Goal: Task Accomplishment & Management: Manage account settings

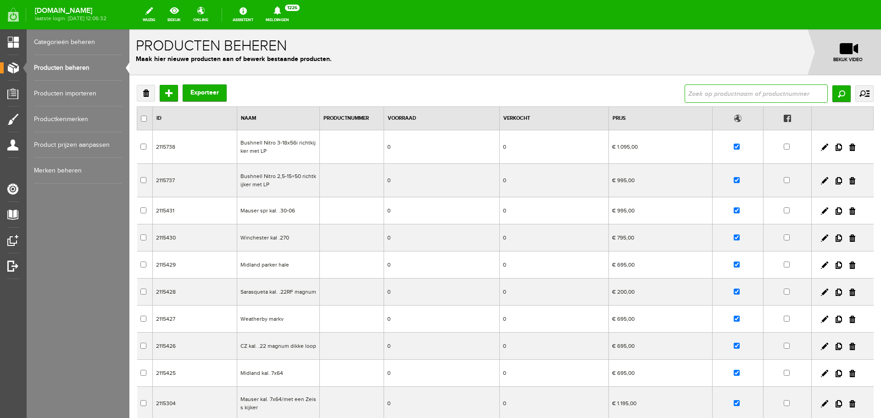
click at [692, 94] on input "text" at bounding box center [755, 93] width 143 height 18
click at [835, 95] on input "Zoeken" at bounding box center [841, 93] width 18 height 17
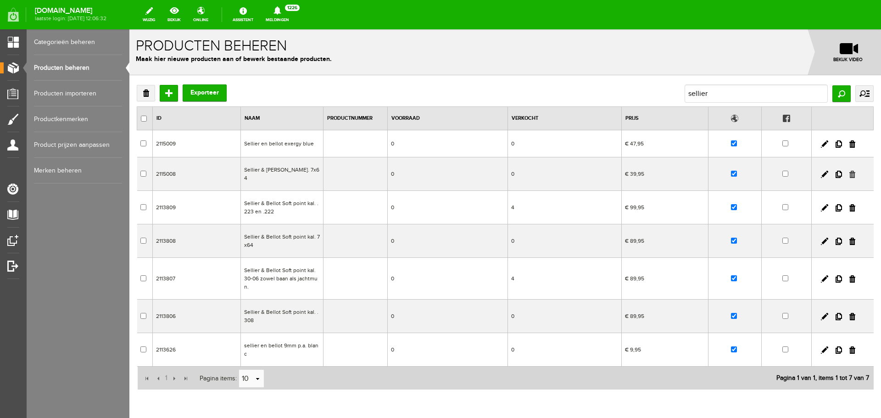
click at [849, 171] on link at bounding box center [852, 174] width 6 height 7
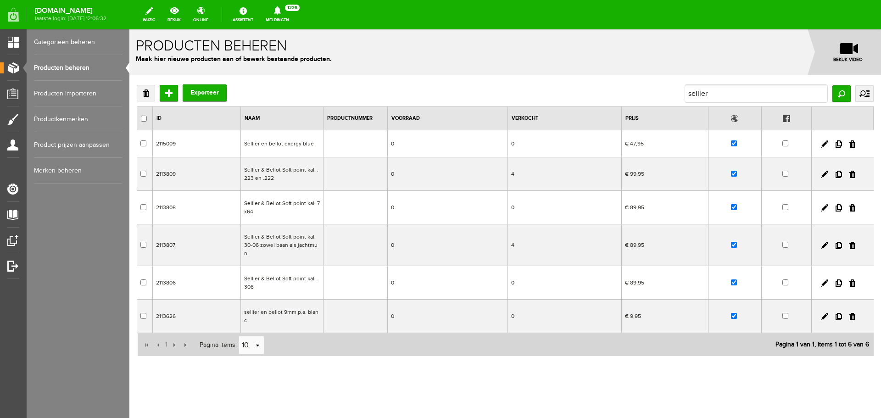
click at [465, 310] on td "0" at bounding box center [448, 315] width 120 height 33
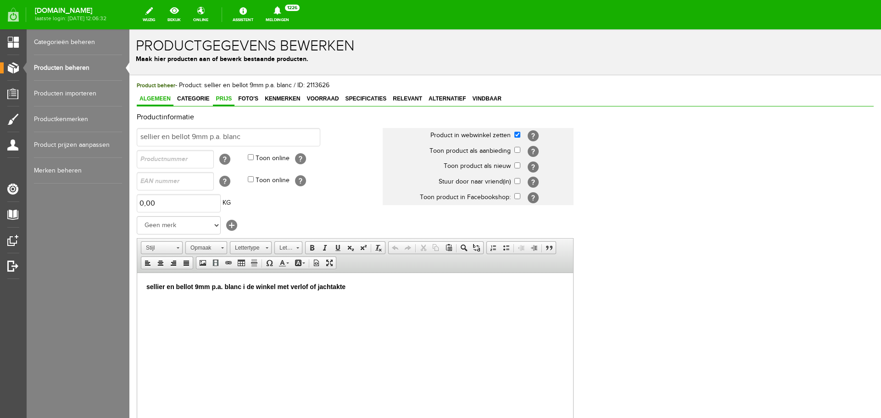
click at [232, 97] on span "Prijs" at bounding box center [224, 98] width 22 height 6
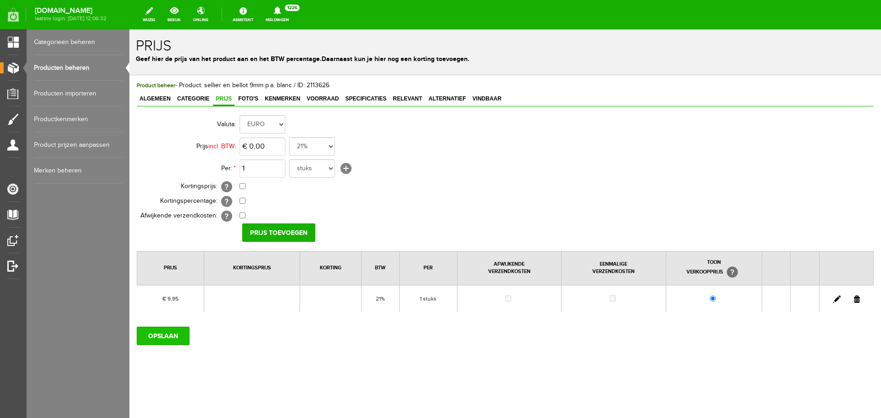
click at [179, 333] on input "OPSLAAN" at bounding box center [163, 336] width 53 height 18
click at [856, 295] on link at bounding box center [856, 298] width 6 height 7
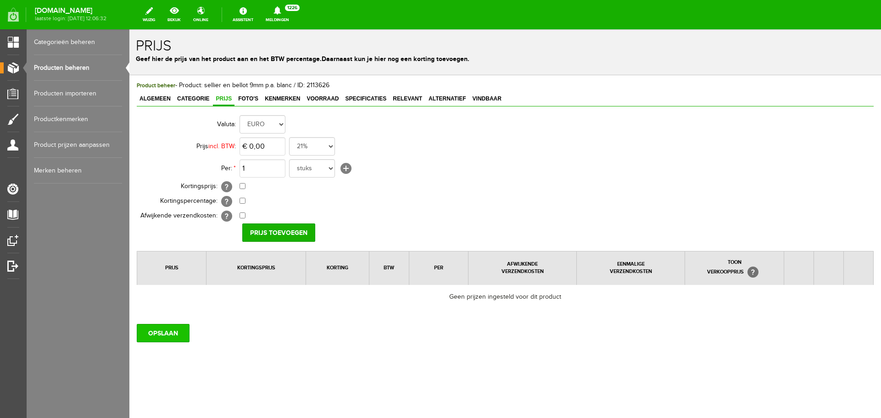
click at [178, 330] on input "OPSLAAN" at bounding box center [163, 333] width 53 height 18
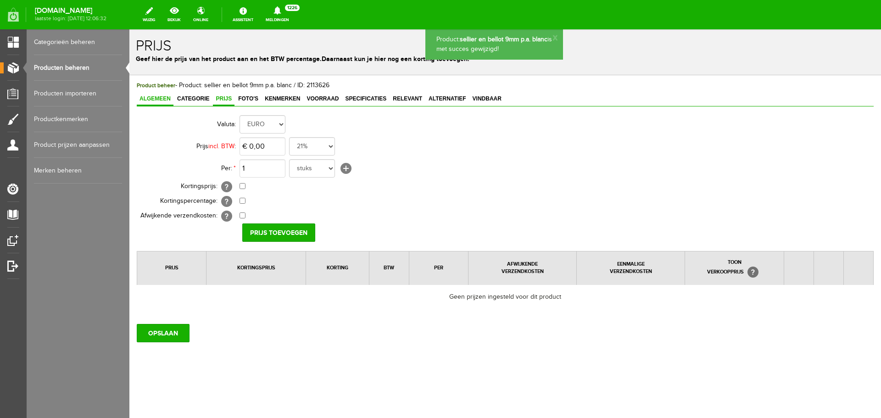
click at [165, 97] on span "Algemeen" at bounding box center [155, 98] width 37 height 6
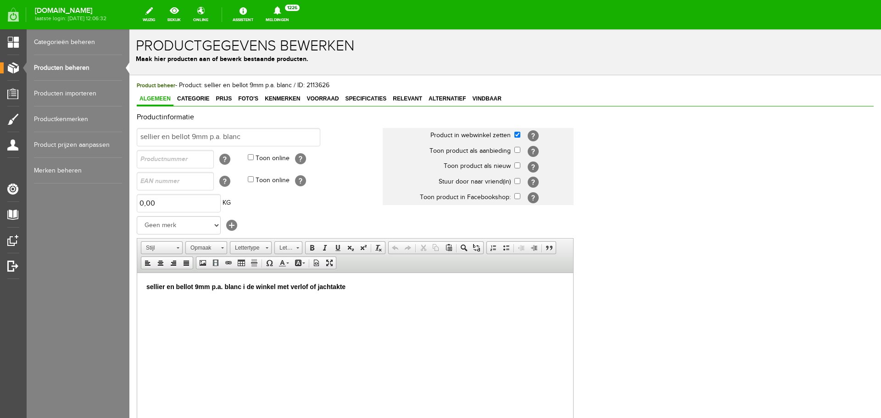
click at [85, 70] on link "Producten beheren" at bounding box center [78, 68] width 88 height 26
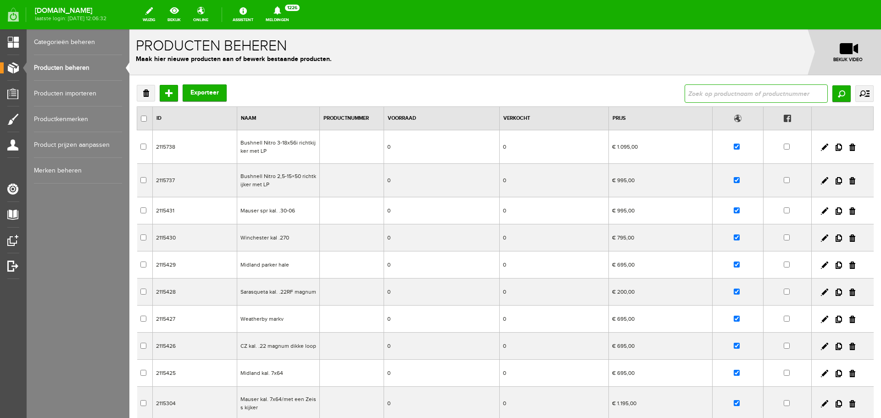
click at [707, 89] on input "text" at bounding box center [755, 93] width 143 height 18
type input "sellier"
click at [838, 97] on input "Zoeken" at bounding box center [841, 93] width 18 height 17
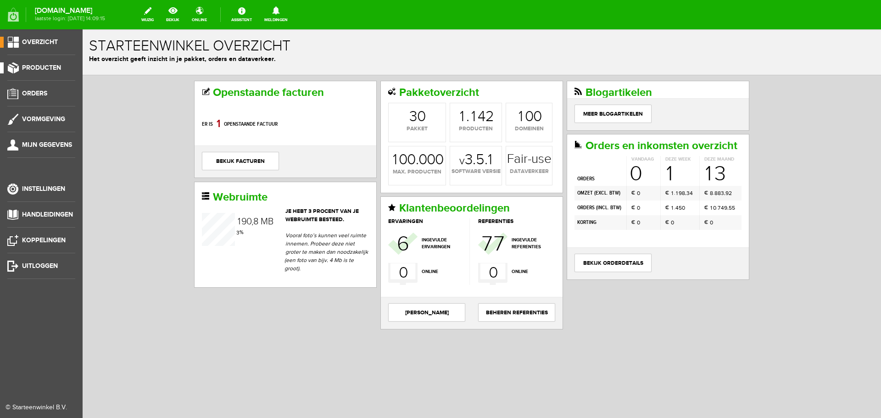
click at [53, 66] on span "Producten" at bounding box center [41, 68] width 39 height 8
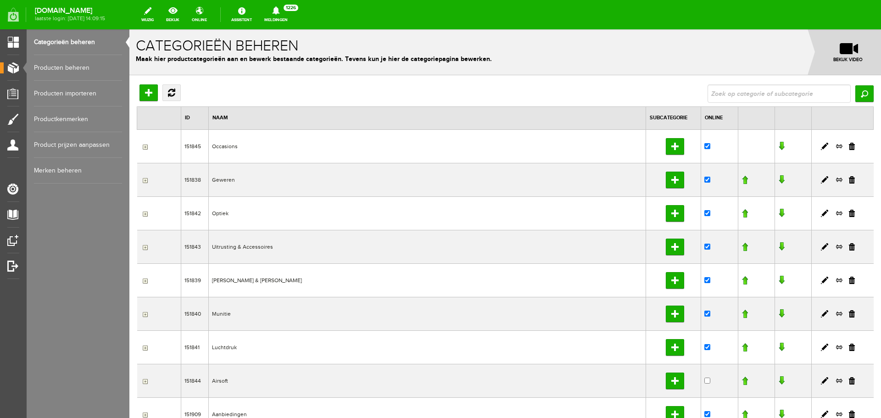
click at [68, 69] on link "Producten beheren" at bounding box center [78, 68] width 88 height 26
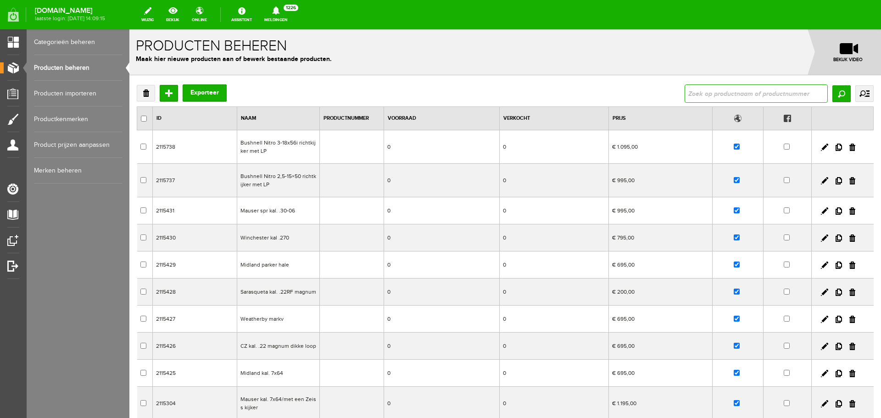
click at [719, 92] on input "text" at bounding box center [755, 93] width 143 height 18
type input "sellier"
click at [832, 95] on input "Zoeken" at bounding box center [841, 93] width 18 height 17
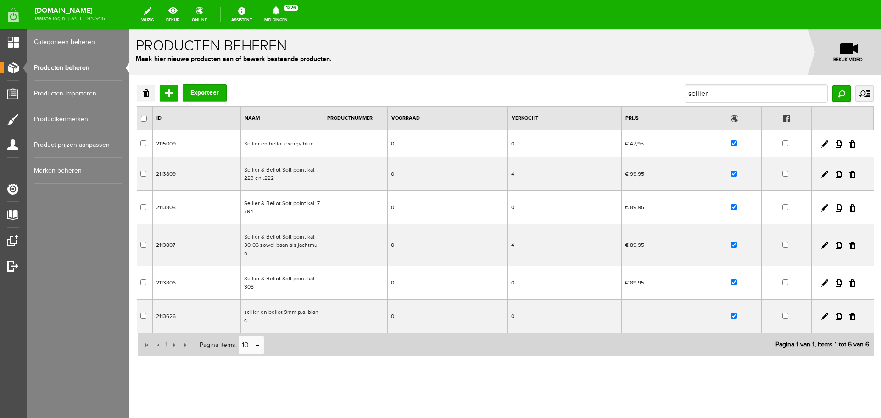
click at [396, 146] on td "0" at bounding box center [448, 143] width 120 height 27
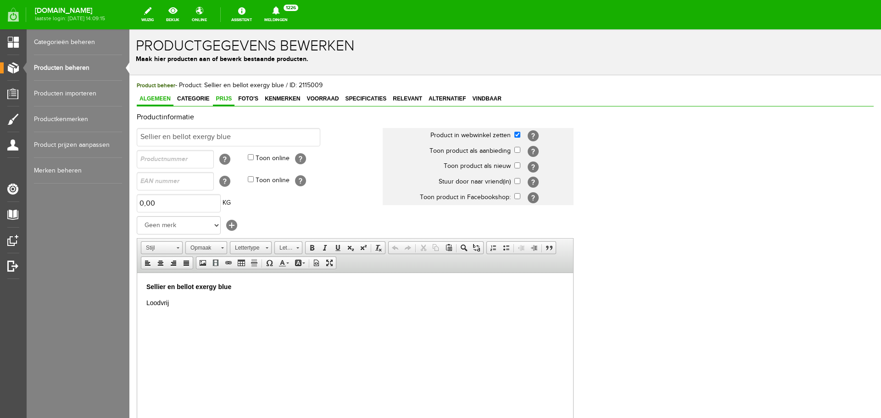
click at [230, 98] on span "Prijs" at bounding box center [224, 98] width 22 height 6
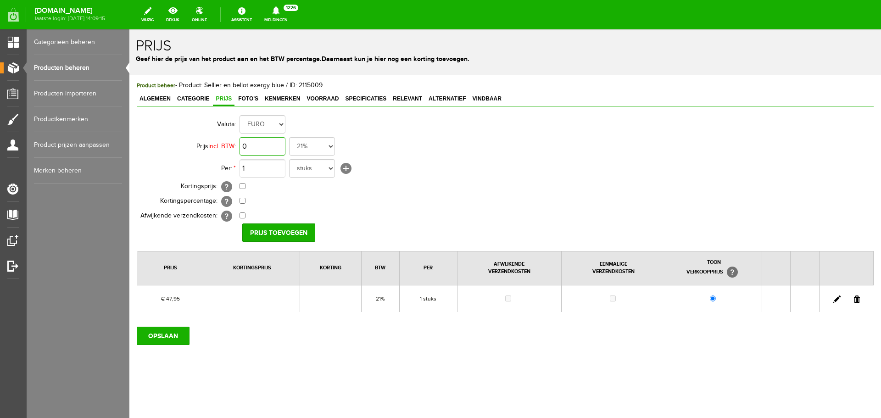
click at [271, 145] on input "0" at bounding box center [262, 146] width 46 height 18
type input "€ 65,00"
click at [262, 232] on input "Prijs toevoegen" at bounding box center [278, 232] width 73 height 18
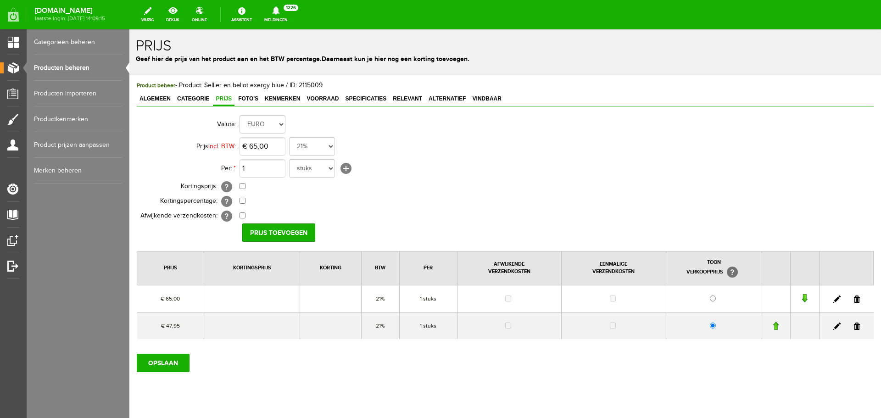
click at [853, 323] on link at bounding box center [856, 325] width 6 height 7
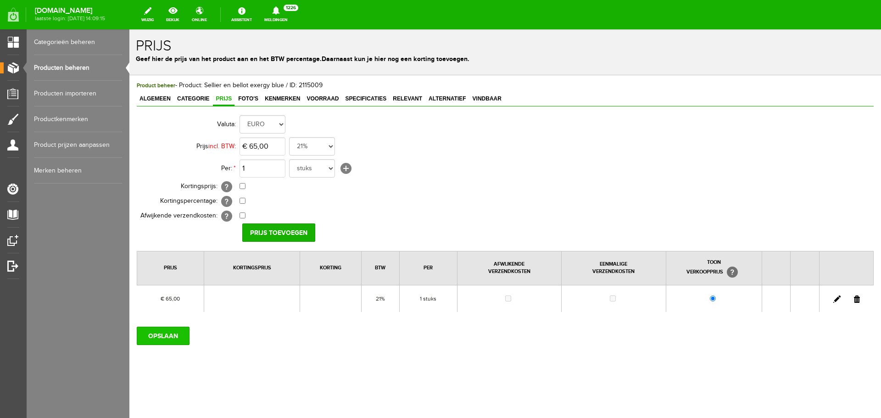
click at [150, 338] on input "OPSLAAN" at bounding box center [163, 336] width 53 height 18
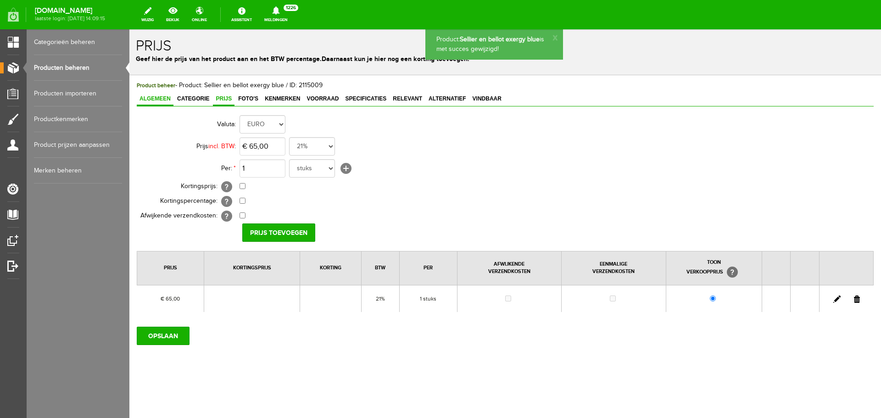
click at [161, 94] on link "Algemeen" at bounding box center [155, 99] width 37 height 13
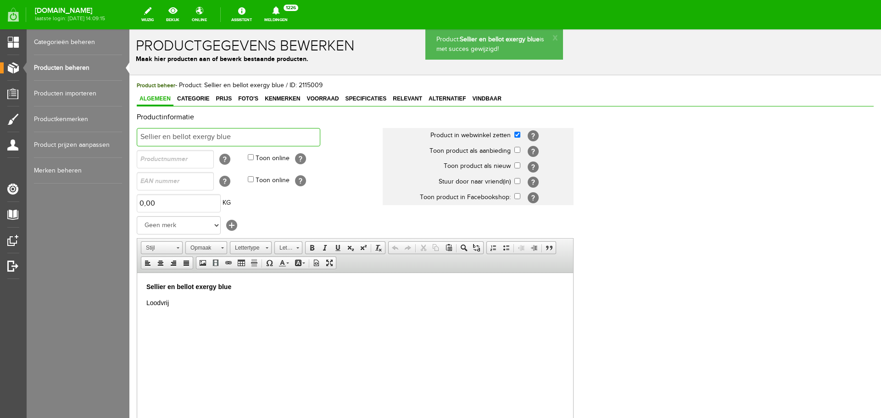
click at [237, 132] on input "Sellier en bellot exergy blue" at bounding box center [228, 137] width 183 height 18
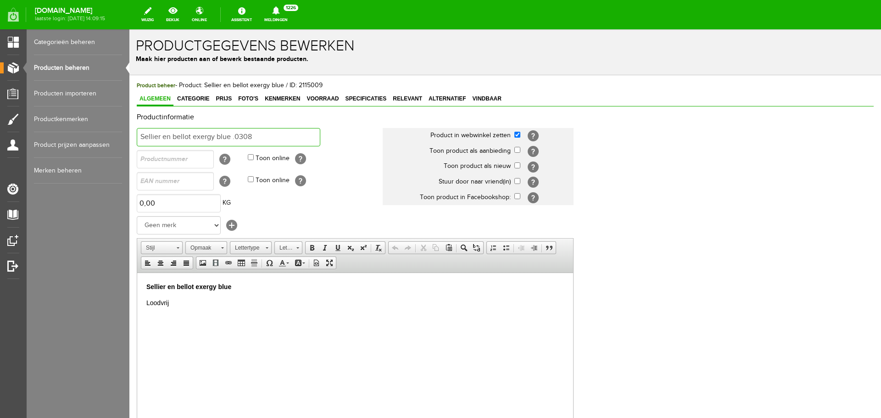
click at [238, 134] on input "Sellier en bellot exergy blue .0308" at bounding box center [228, 137] width 183 height 18
click at [262, 136] on input "Sellier en bellot exergy blue .308" at bounding box center [228, 137] width 183 height 18
type input "Sellier en bellot exergy blue .308"
click at [237, 285] on p "Sellier en bellot exergy blue" at bounding box center [354, 287] width 417 height 10
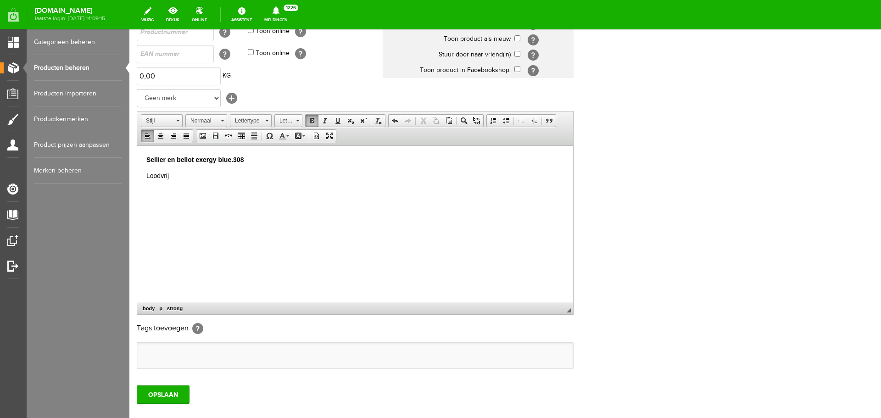
scroll to position [181, 0]
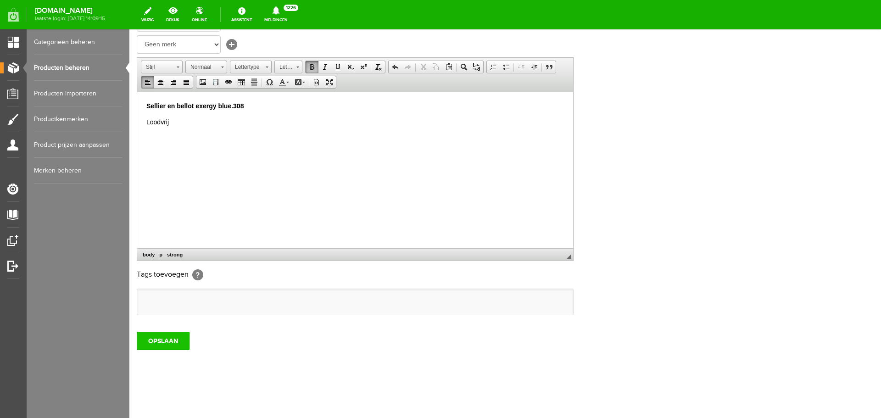
click at [174, 343] on input "OPSLAAN" at bounding box center [163, 341] width 53 height 18
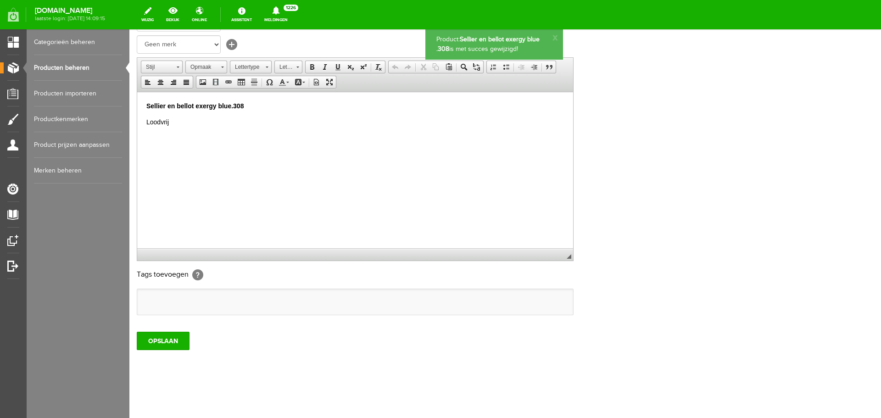
scroll to position [0, 0]
click at [80, 69] on link "Producten beheren" at bounding box center [78, 68] width 88 height 26
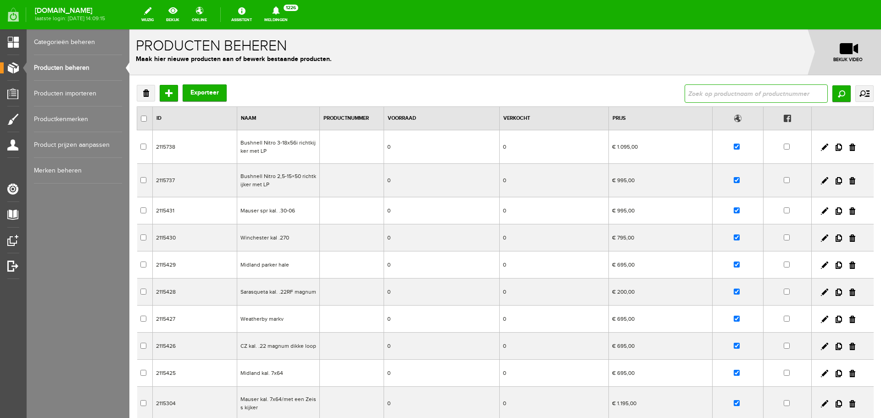
click at [685, 89] on input "text" at bounding box center [755, 93] width 143 height 18
type input "special plaines"
click at [832, 96] on input "Zoeken" at bounding box center [841, 93] width 18 height 17
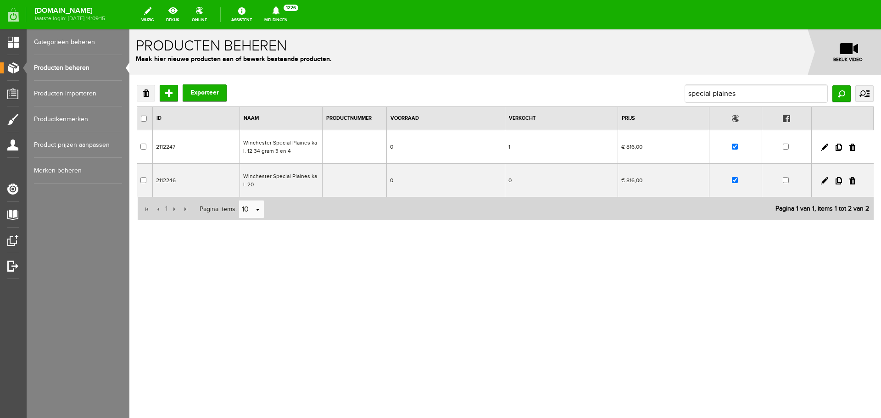
click at [527, 154] on td "1" at bounding box center [561, 146] width 112 height 33
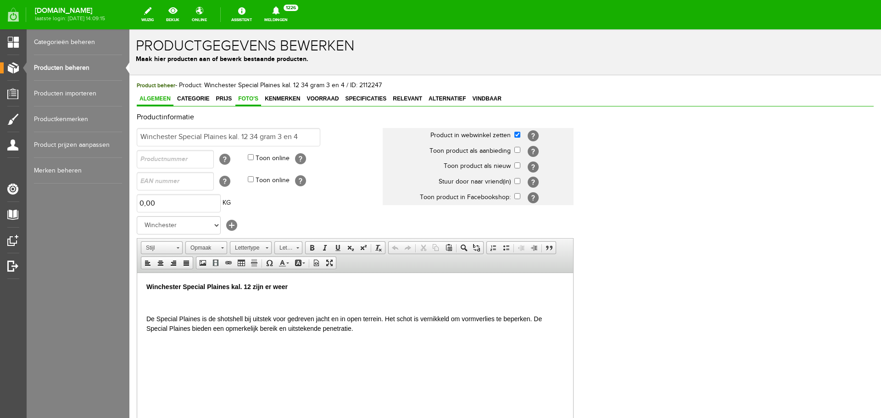
click at [249, 99] on span "Foto's" at bounding box center [248, 98] width 26 height 6
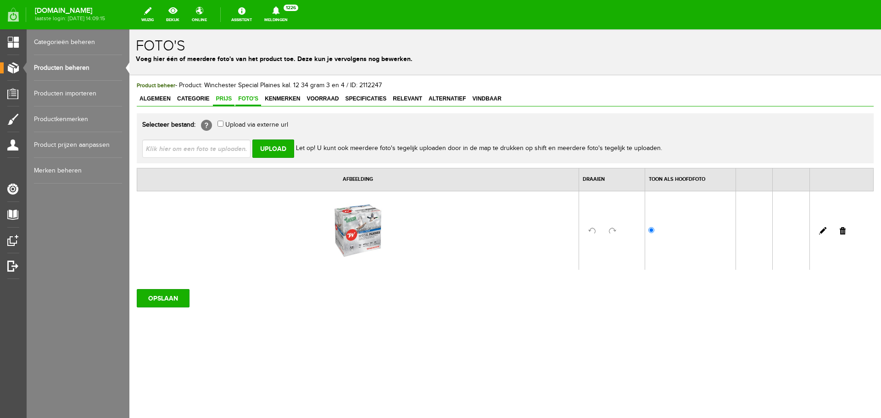
click at [229, 99] on span "Prijs" at bounding box center [224, 98] width 22 height 6
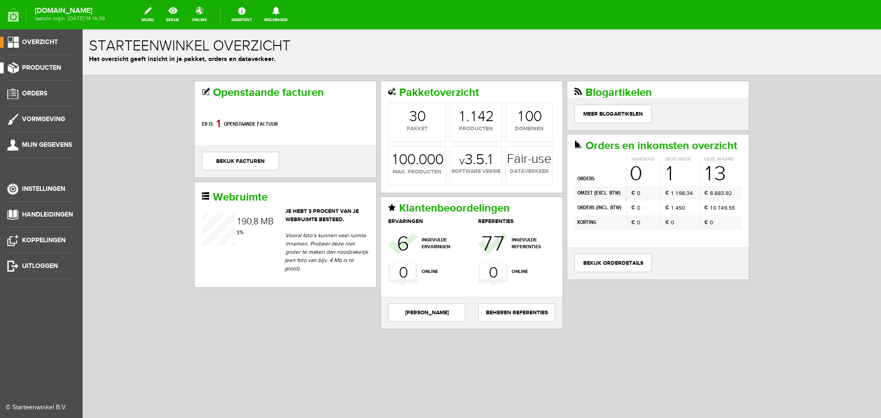
click at [58, 68] on span "Producten" at bounding box center [41, 68] width 39 height 8
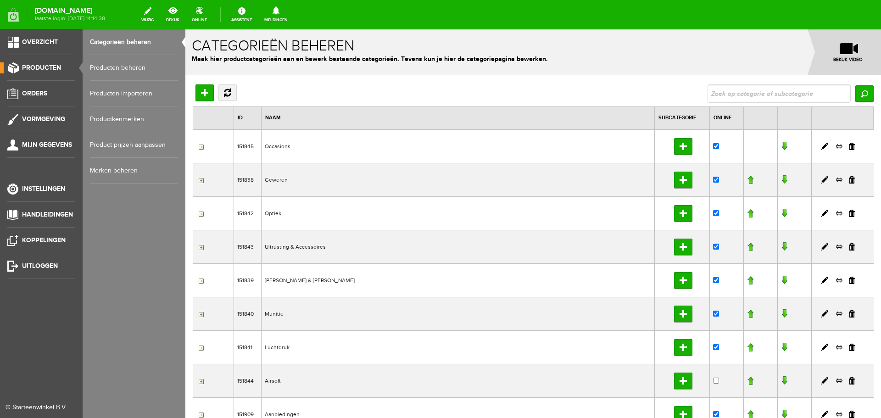
click at [117, 69] on link "Producten beheren" at bounding box center [134, 68] width 88 height 26
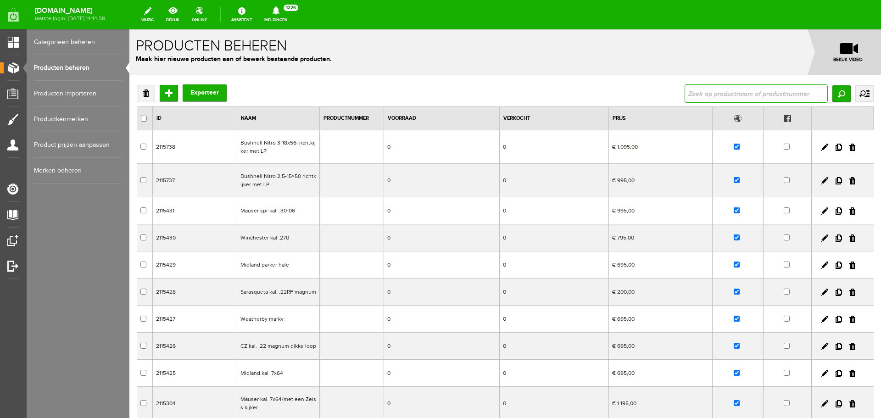
click at [738, 86] on input "text" at bounding box center [755, 93] width 143 height 18
type input "winchester pecial canard"
click at [837, 96] on input "Zoeken" at bounding box center [841, 93] width 18 height 17
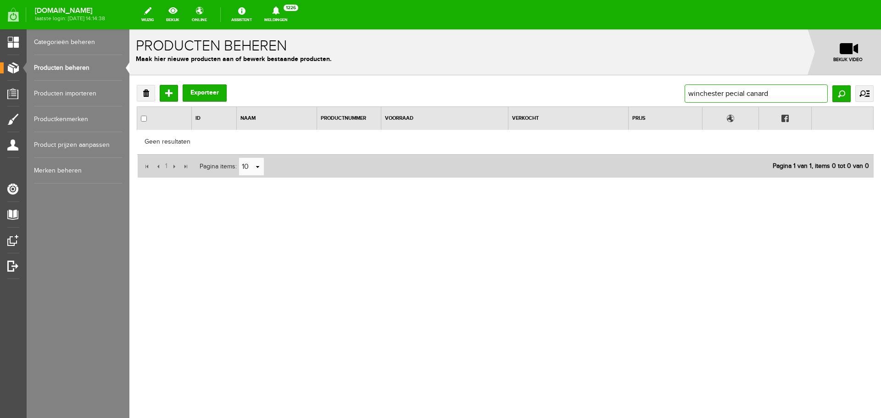
click at [772, 94] on input "winchester pecial canard" at bounding box center [755, 93] width 143 height 18
type input "winchester special"
click at [834, 90] on input "Zoeken" at bounding box center [841, 93] width 18 height 17
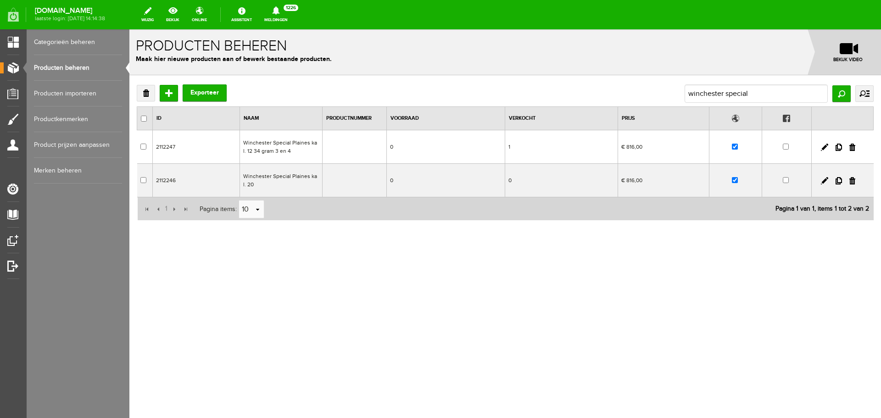
click at [416, 153] on td "0" at bounding box center [445, 146] width 119 height 33
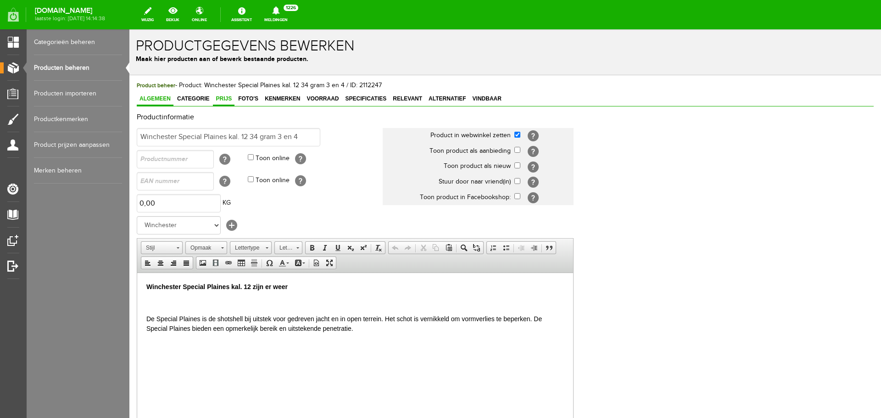
click at [219, 95] on span "Prijs" at bounding box center [224, 98] width 22 height 6
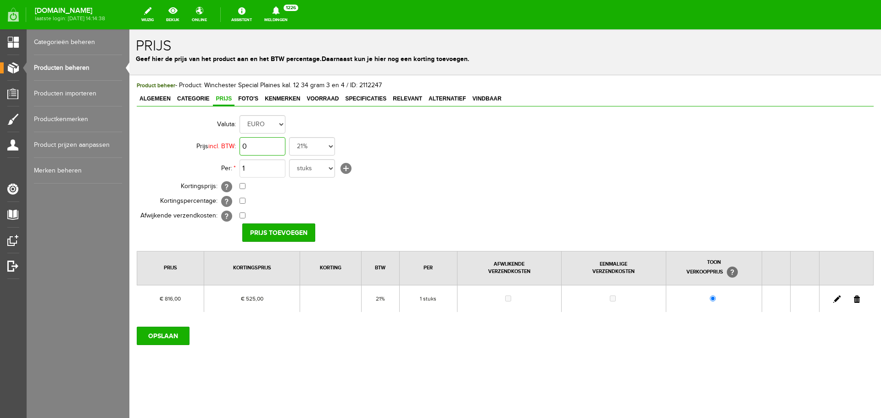
click at [277, 150] on input "0" at bounding box center [262, 146] width 46 height 18
type input "€ 816,00"
click at [242, 186] on input "checkbox" at bounding box center [242, 186] width 6 height 6
checkbox input "true"
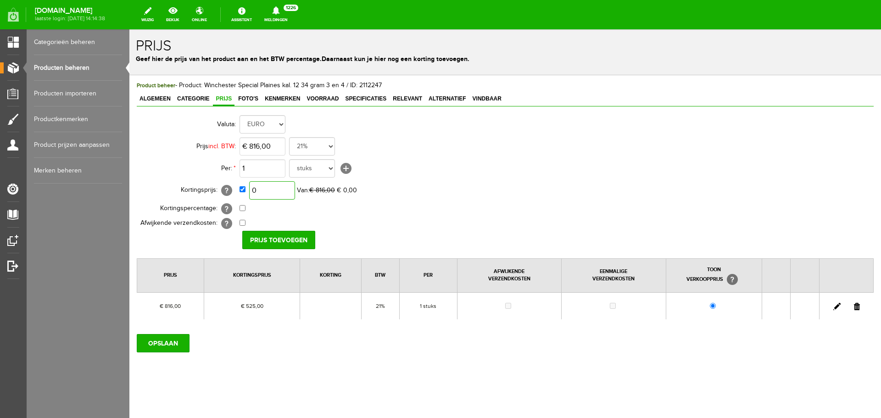
click at [274, 192] on input "0" at bounding box center [272, 190] width 46 height 18
type input "€ 595,00"
click at [274, 239] on input "Prijs toevoegen" at bounding box center [278, 240] width 73 height 18
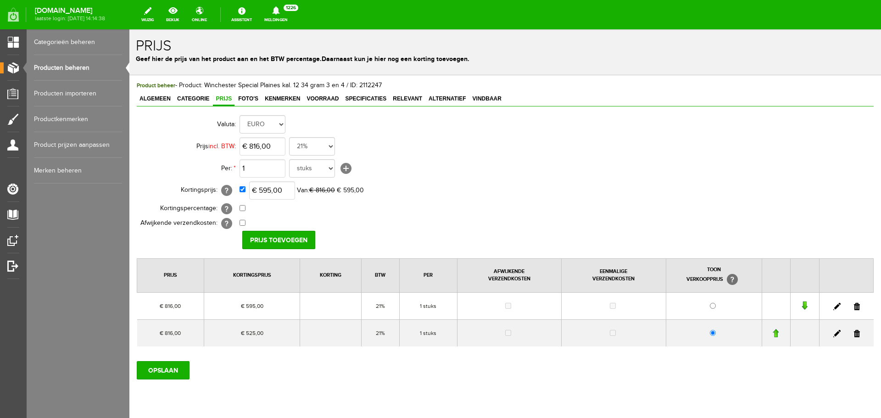
click at [853, 330] on link at bounding box center [856, 333] width 6 height 7
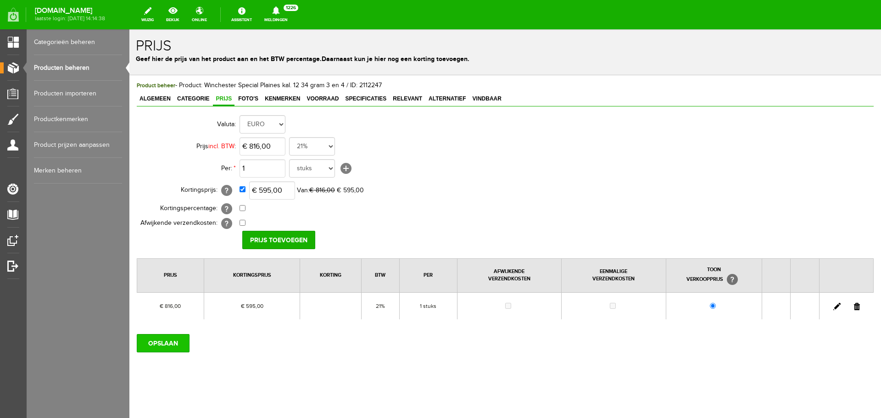
click at [159, 340] on input "OPSLAAN" at bounding box center [163, 343] width 53 height 18
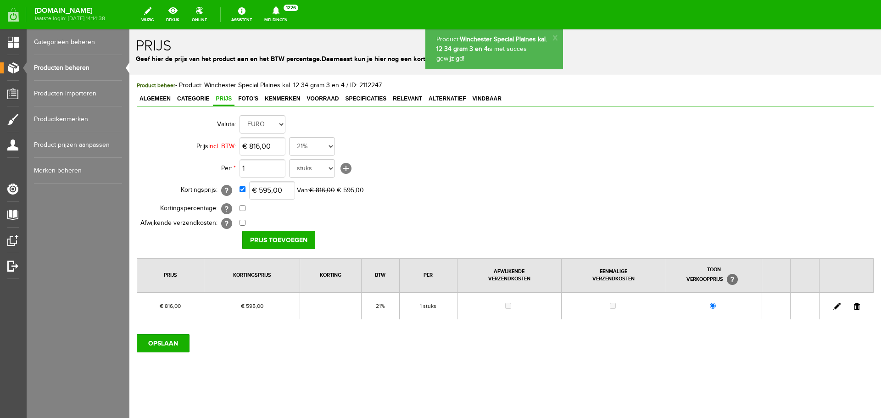
click at [79, 71] on link "Producten beheren" at bounding box center [78, 68] width 88 height 26
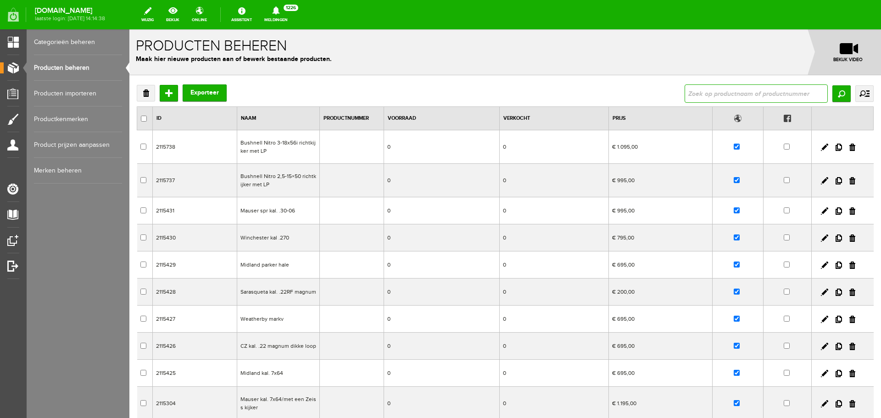
click at [688, 91] on input "text" at bounding box center [755, 93] width 143 height 18
type input "special"
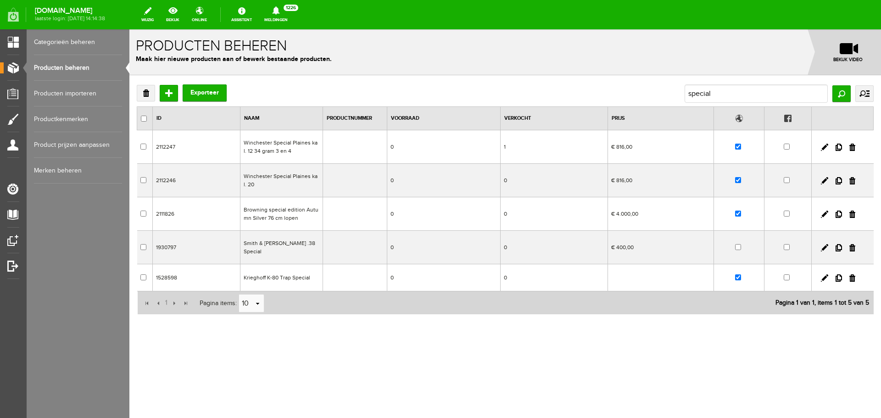
click at [344, 183] on td at bounding box center [354, 180] width 64 height 33
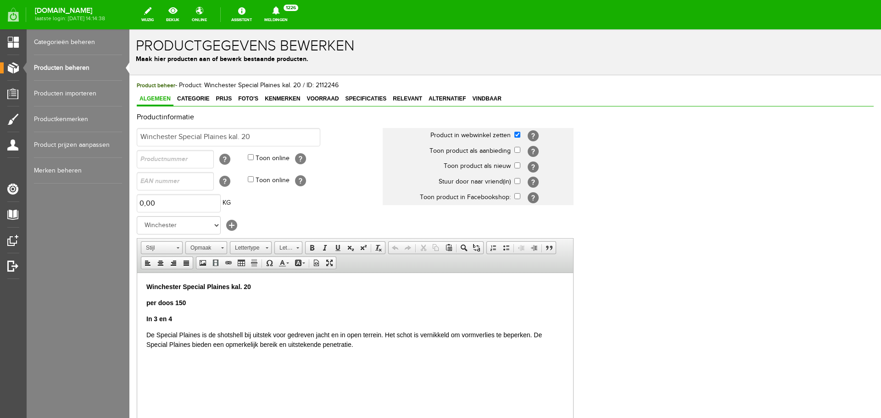
click at [191, 300] on p "per doos 150" at bounding box center [354, 303] width 417 height 10
click at [180, 316] on p "In 3 en 4" at bounding box center [354, 319] width 417 height 10
click at [227, 95] on span "Prijs" at bounding box center [224, 98] width 22 height 6
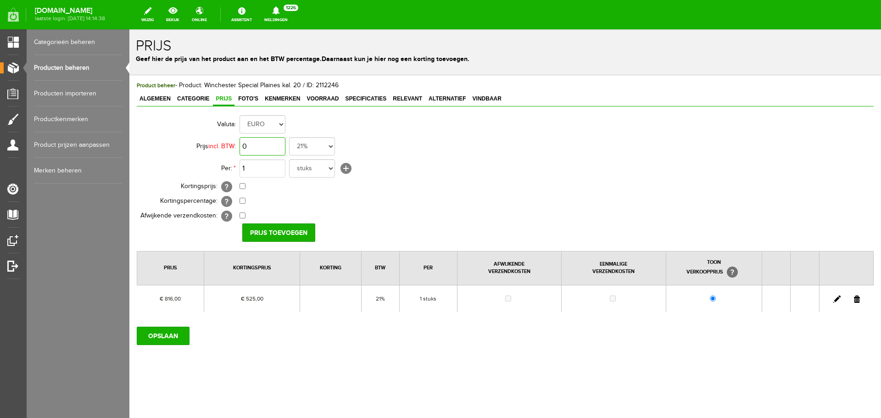
click at [266, 145] on input "0" at bounding box center [262, 146] width 46 height 18
type input "€ 816,00"
click at [240, 187] on input "checkbox" at bounding box center [242, 186] width 6 height 6
checkbox input "true"
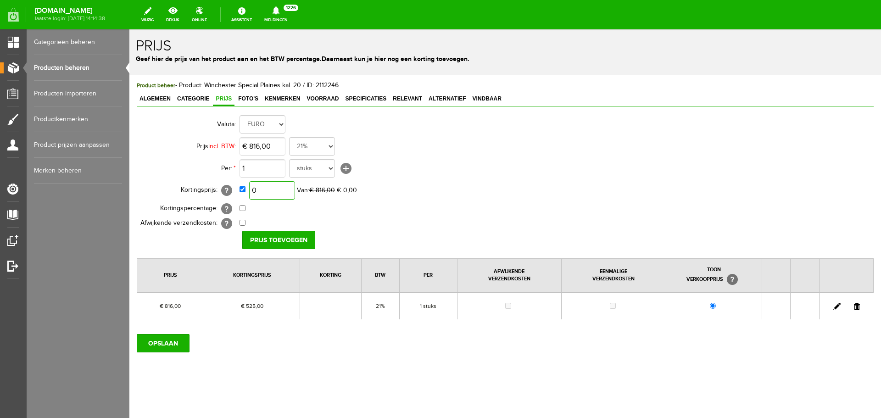
click at [274, 191] on input "0" at bounding box center [272, 190] width 46 height 18
type input "€ 595,00"
click at [275, 235] on input "Prijs toevoegen" at bounding box center [278, 240] width 73 height 18
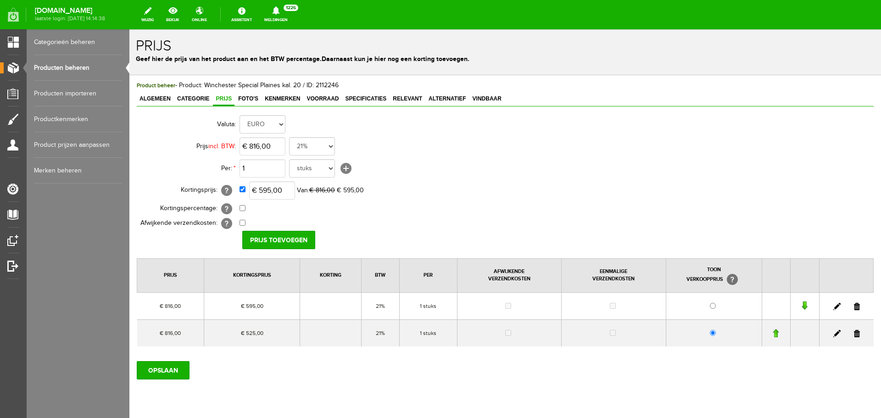
click at [853, 332] on link at bounding box center [856, 333] width 6 height 7
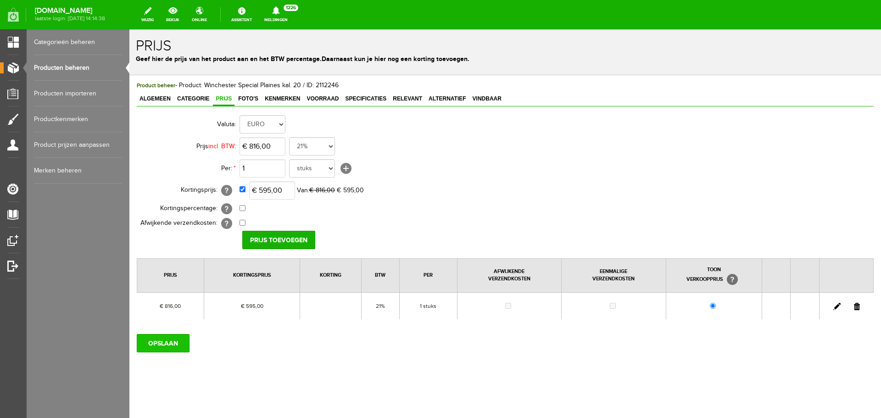
click at [180, 340] on input "OPSLAAN" at bounding box center [163, 343] width 53 height 18
click at [172, 343] on input "OPSLAAN" at bounding box center [163, 343] width 53 height 18
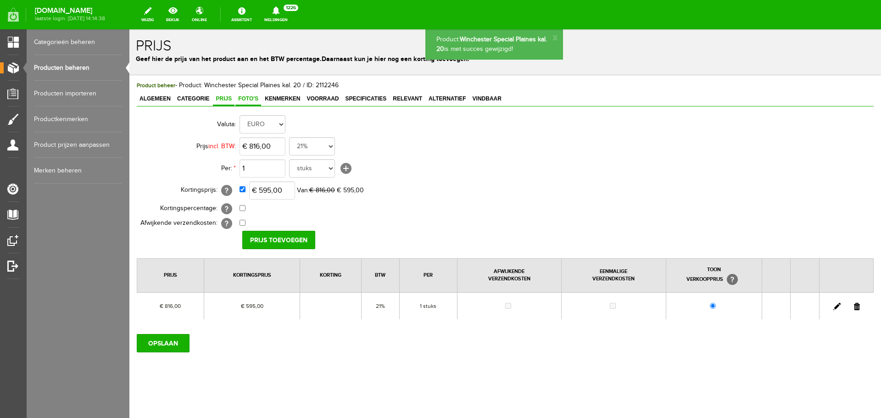
click at [250, 97] on span "Foto's" at bounding box center [248, 98] width 26 height 6
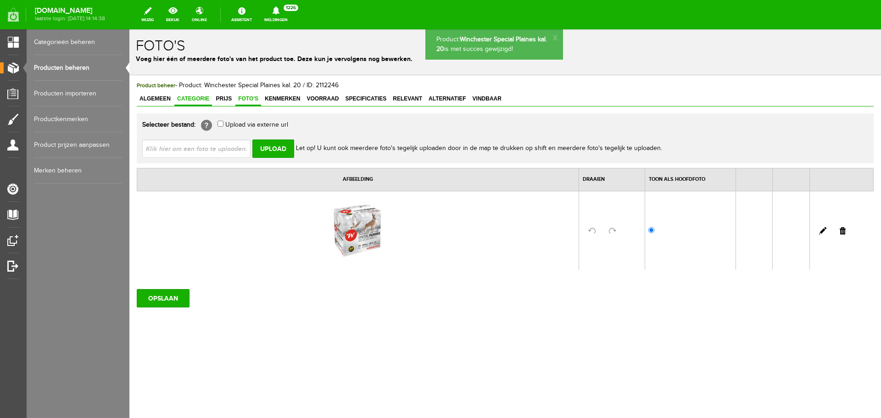
click at [199, 99] on span "Categorie" at bounding box center [193, 98] width 38 height 6
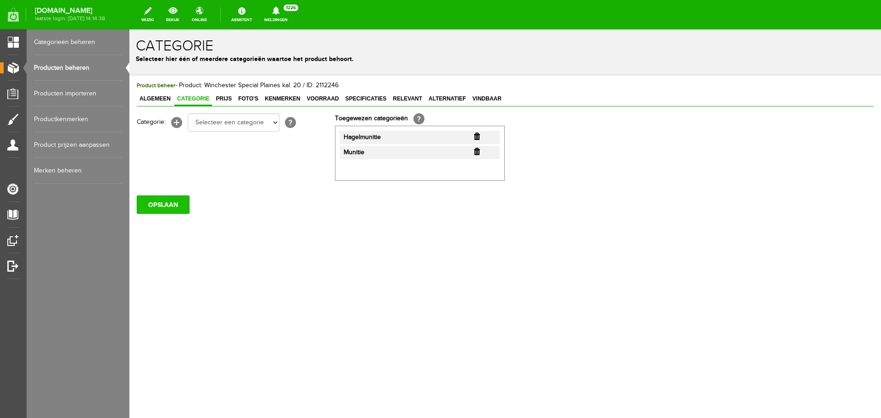
click at [167, 205] on input "OPSLAAN" at bounding box center [163, 204] width 53 height 18
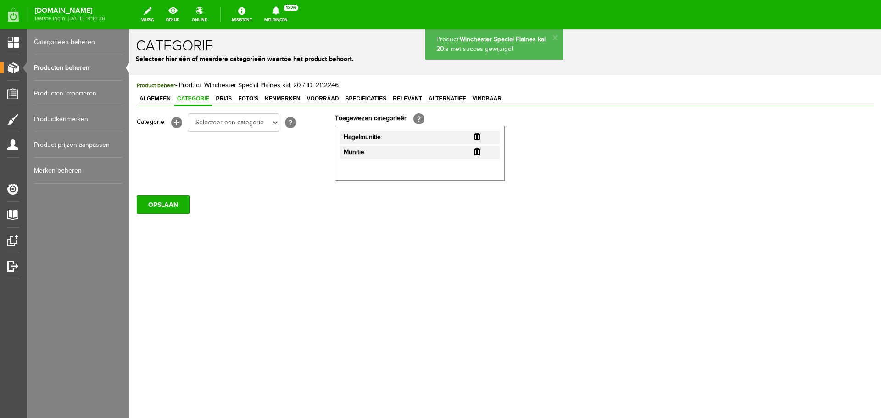
click at [85, 70] on link "Producten beheren" at bounding box center [78, 68] width 88 height 26
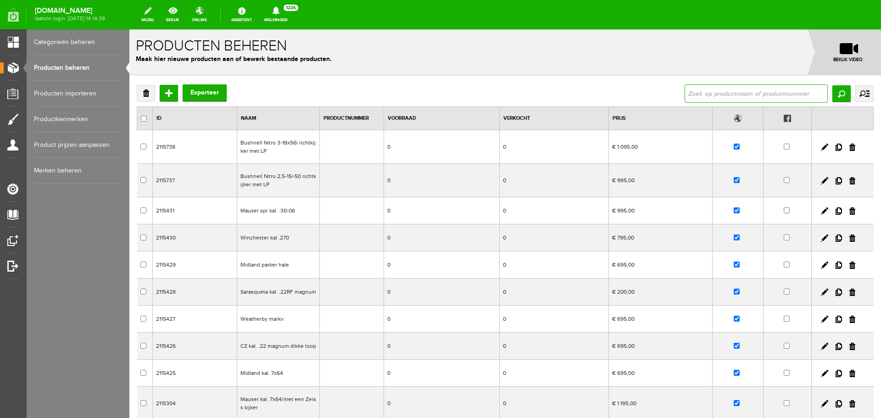
click at [719, 98] on input "text" at bounding box center [755, 93] width 143 height 18
click at [842, 94] on input "Zoeken" at bounding box center [841, 93] width 18 height 17
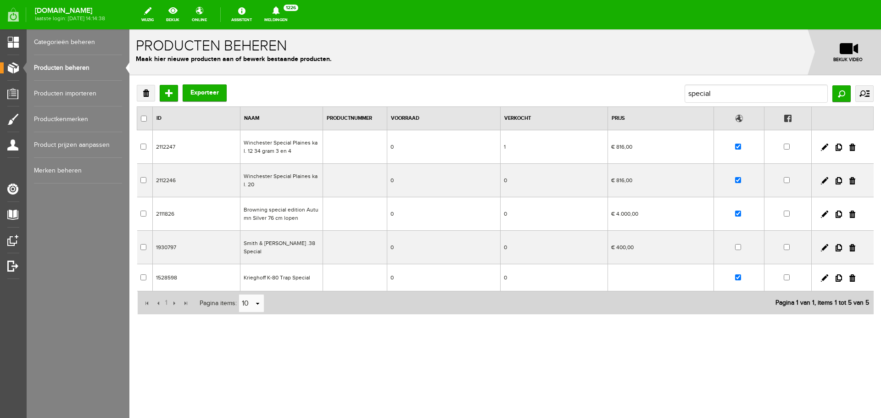
click at [302, 215] on td "Browning special edition Autumn Silver 76 cm lopen" at bounding box center [281, 213] width 83 height 33
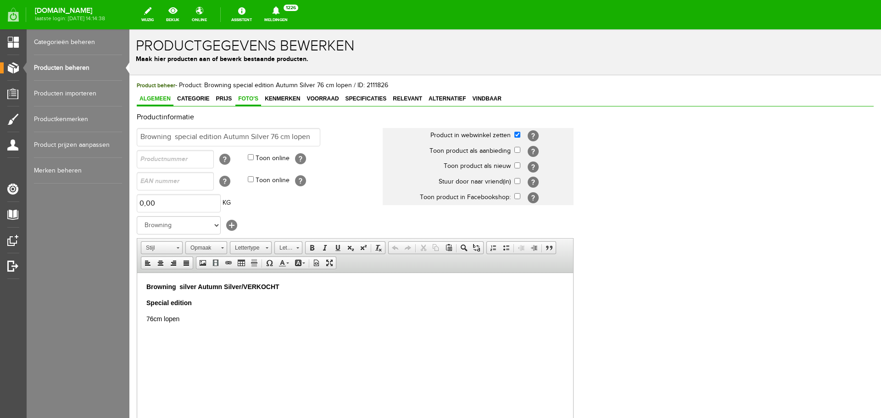
click at [243, 94] on link "Foto's" at bounding box center [248, 99] width 26 height 13
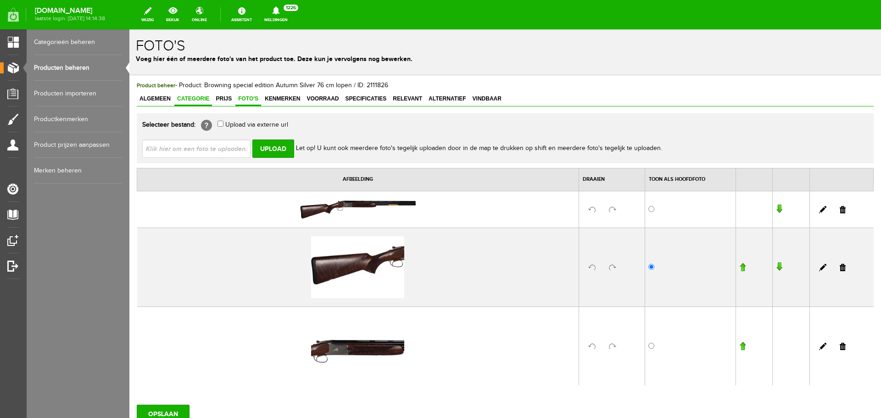
click at [197, 100] on span "Categorie" at bounding box center [193, 98] width 38 height 6
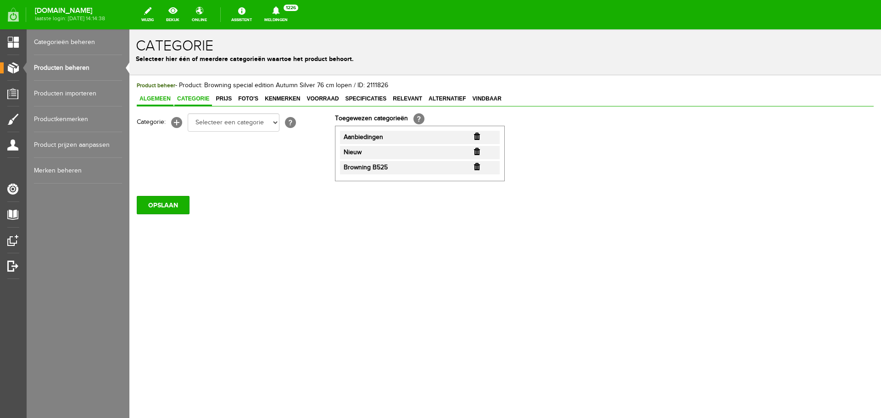
click at [154, 98] on span "Algemeen" at bounding box center [155, 98] width 37 height 6
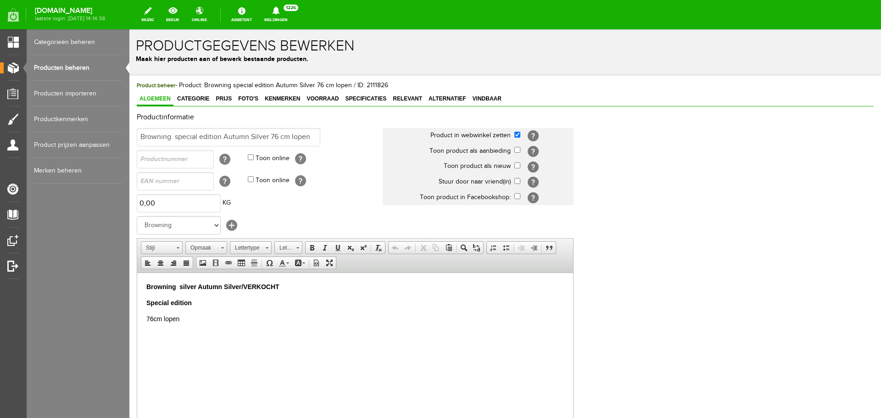
click at [70, 62] on link "Producten beheren" at bounding box center [78, 68] width 88 height 26
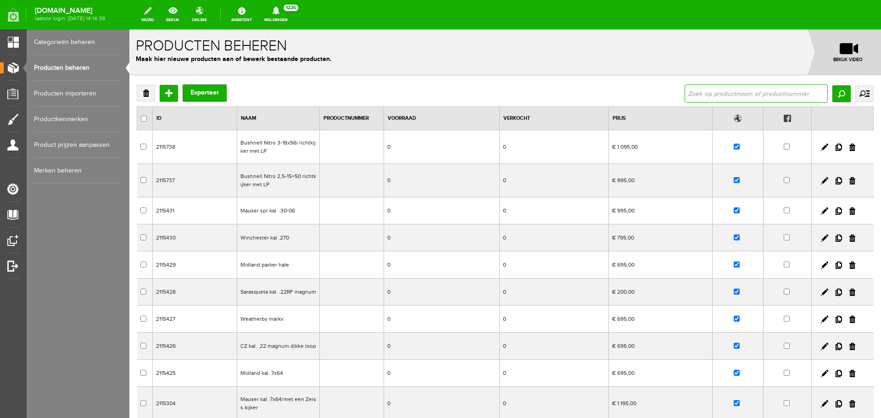
click at [720, 97] on input "text" at bounding box center [755, 93] width 143 height 18
type input "special"
click at [832, 97] on input "Zoeken" at bounding box center [841, 93] width 18 height 17
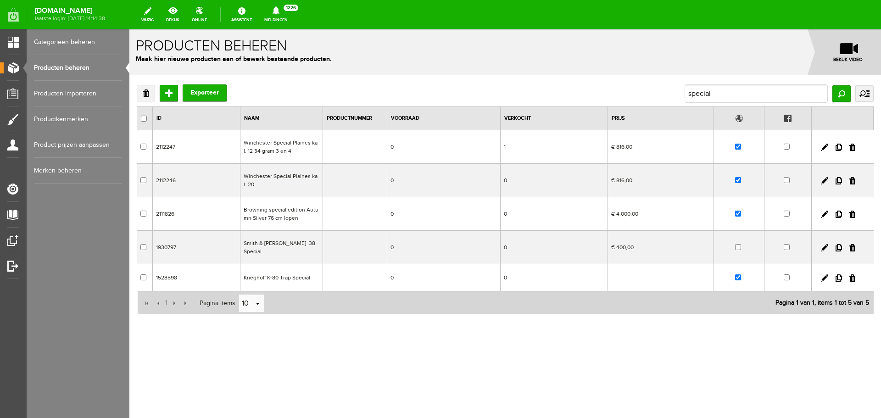
click at [316, 156] on td "Winchester Special Plaines kal. 12 34 gram 3 en 4" at bounding box center [281, 146] width 83 height 33
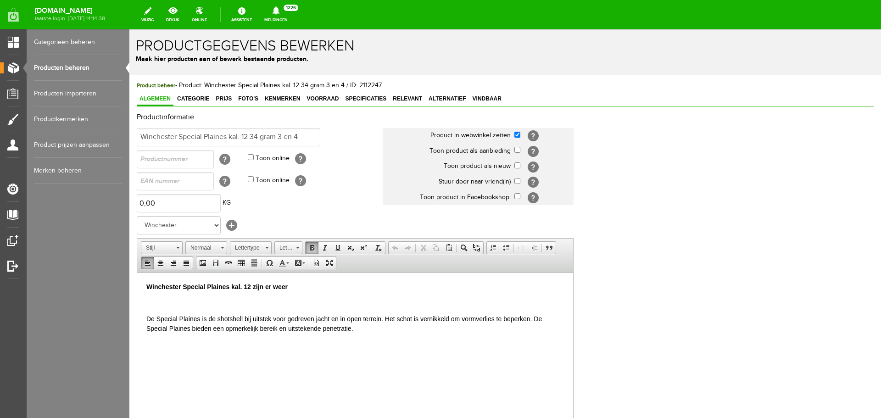
click at [305, 283] on p "Winchester Special Plaines kal. 12 zijn er weer" at bounding box center [354, 287] width 417 height 10
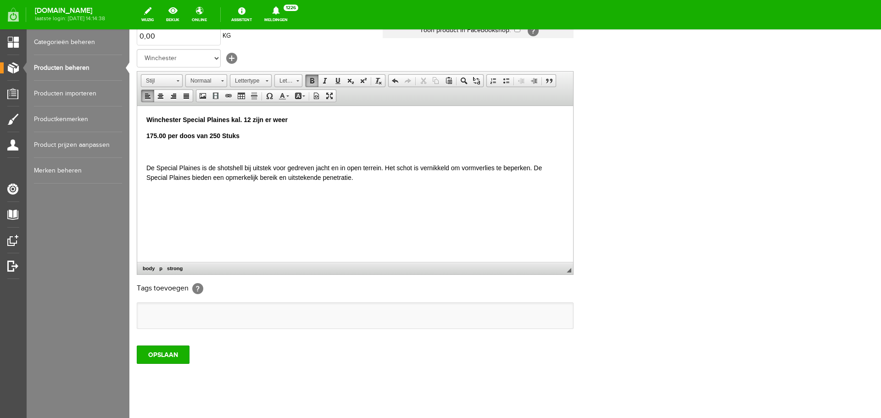
scroll to position [181, 0]
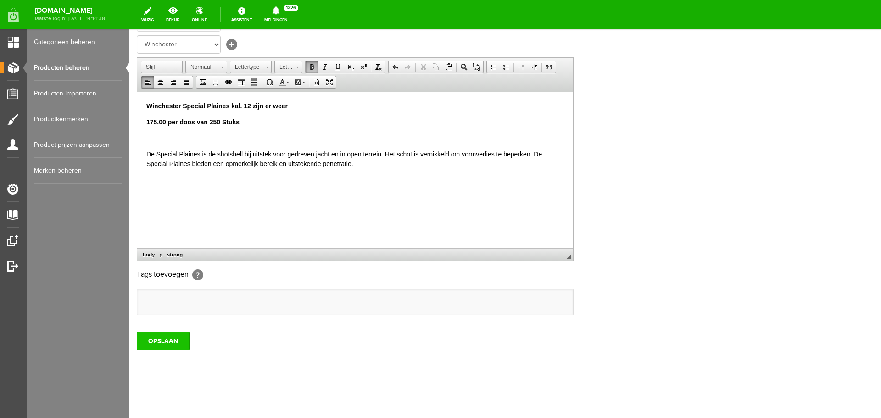
click at [179, 343] on input "OPSLAAN" at bounding box center [163, 341] width 53 height 18
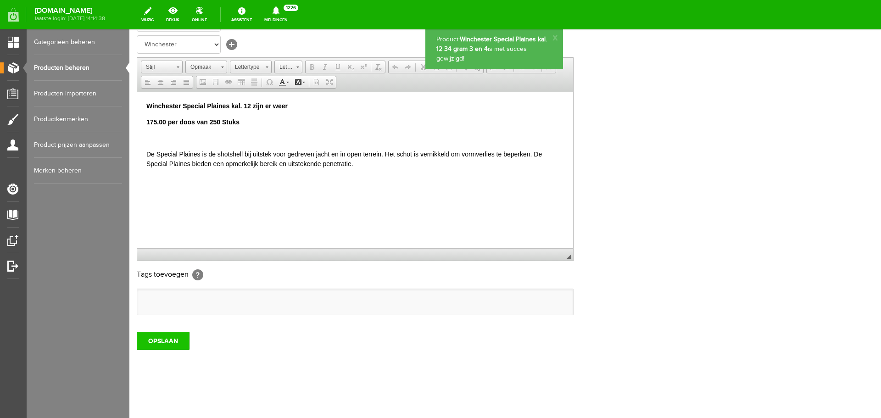
scroll to position [0, 0]
click at [88, 66] on link "Producten beheren" at bounding box center [78, 68] width 88 height 26
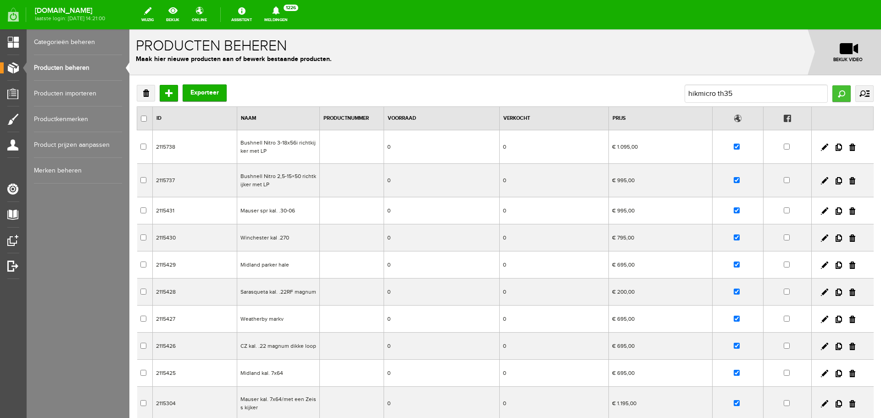
type input "hikmicro th35"
click at [832, 92] on input "Zoeken" at bounding box center [841, 93] width 18 height 17
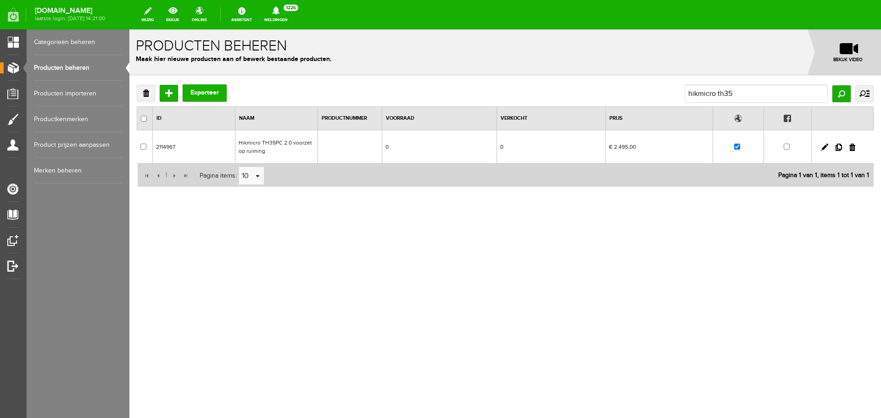
click at [438, 144] on td "0" at bounding box center [439, 146] width 115 height 33
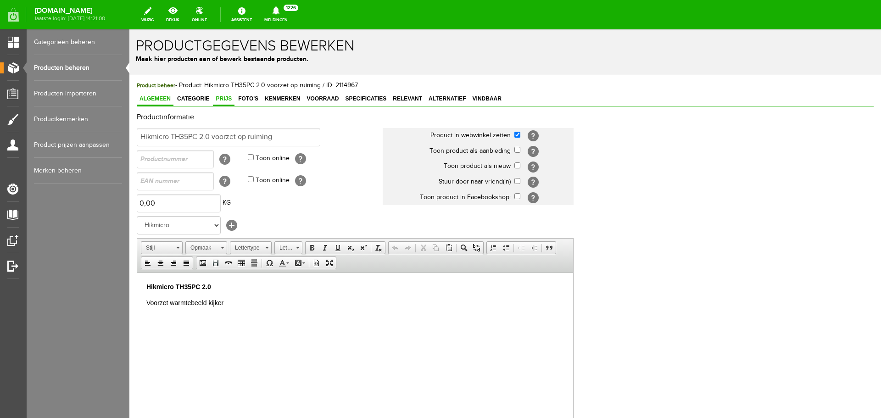
click at [231, 100] on span "Prijs" at bounding box center [224, 98] width 22 height 6
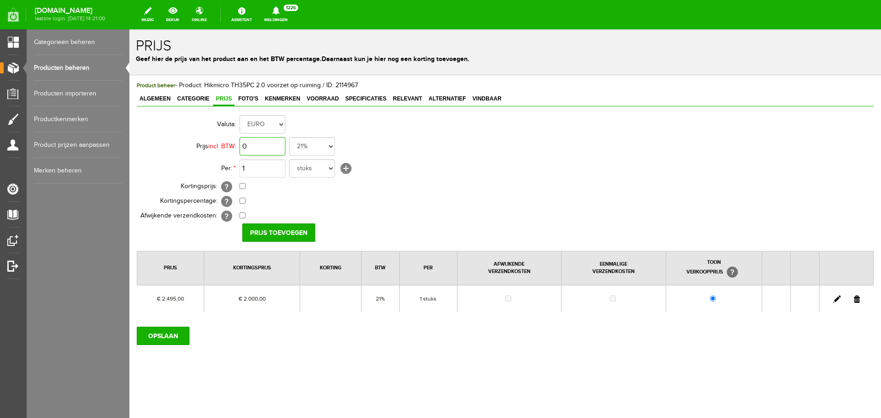
click at [270, 144] on input "0" at bounding box center [262, 146] width 46 height 18
type input "€ 1.500,00"
click at [288, 231] on input "Prijs toevoegen" at bounding box center [278, 232] width 73 height 18
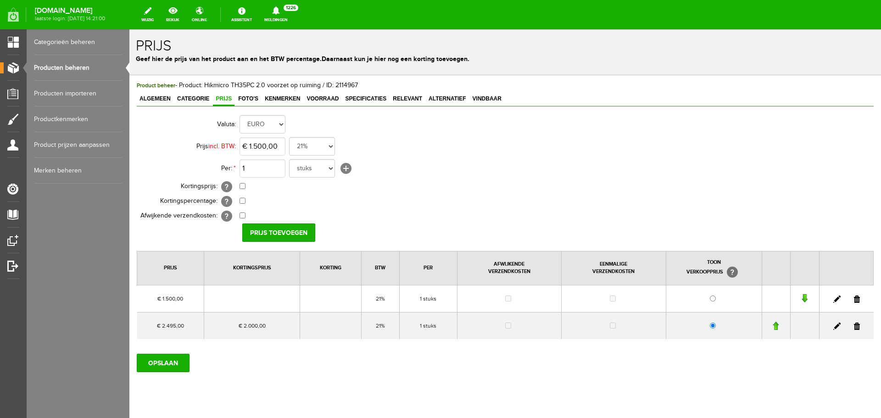
click at [853, 324] on link at bounding box center [856, 325] width 6 height 7
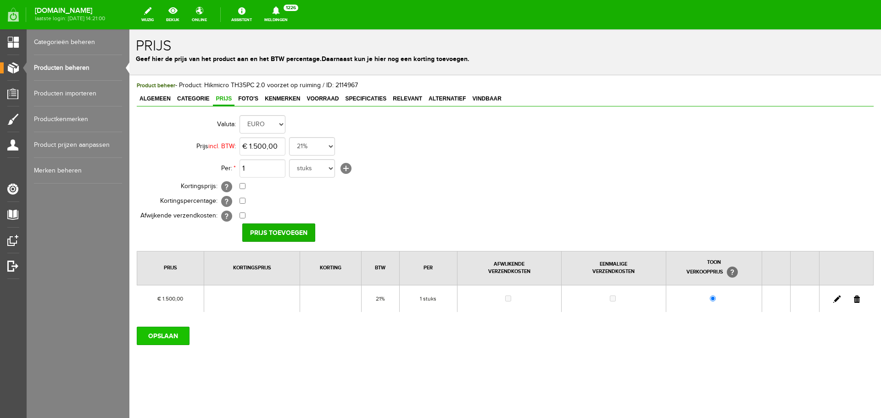
click at [174, 330] on input "OPSLAAN" at bounding box center [163, 336] width 53 height 18
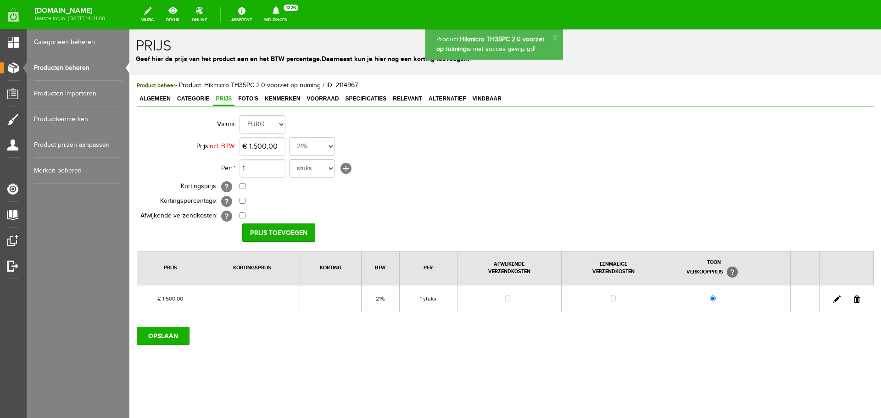
click at [71, 67] on link "Producten beheren" at bounding box center [78, 68] width 88 height 26
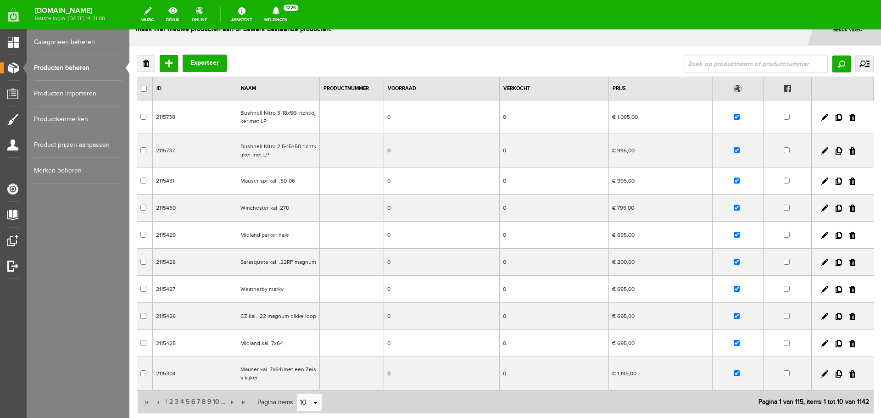
scroll to position [46, 0]
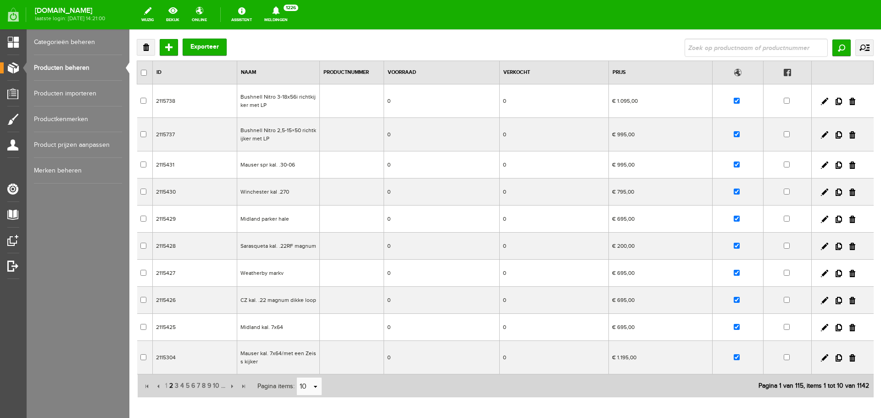
click at [173, 385] on span "2" at bounding box center [171, 386] width 6 height 18
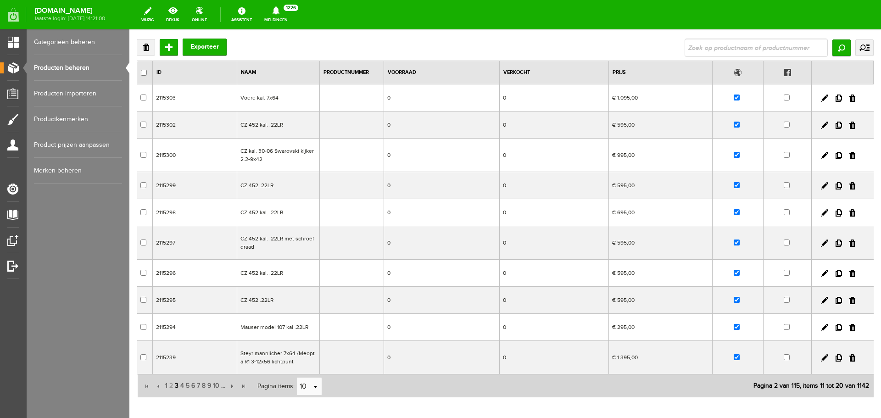
click at [177, 386] on span "3" at bounding box center [177, 386] width 6 height 18
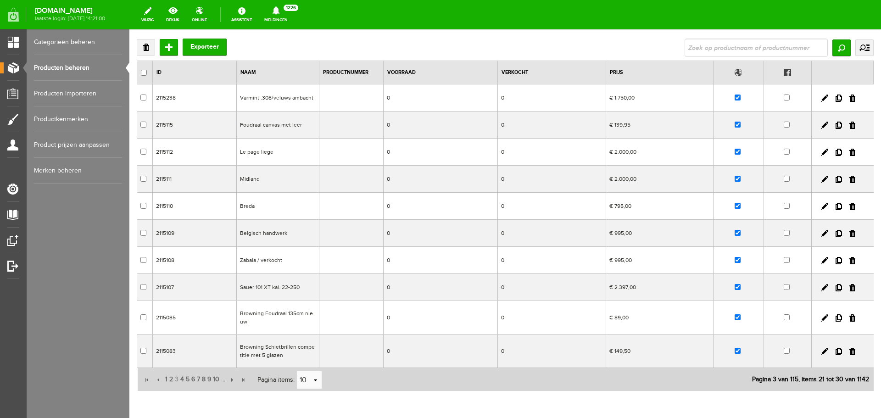
click at [80, 65] on link "Producten beheren" at bounding box center [78, 68] width 88 height 26
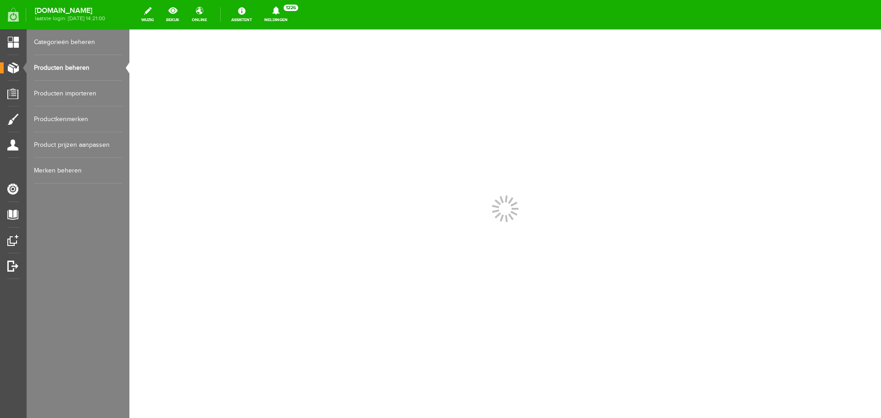
scroll to position [0, 0]
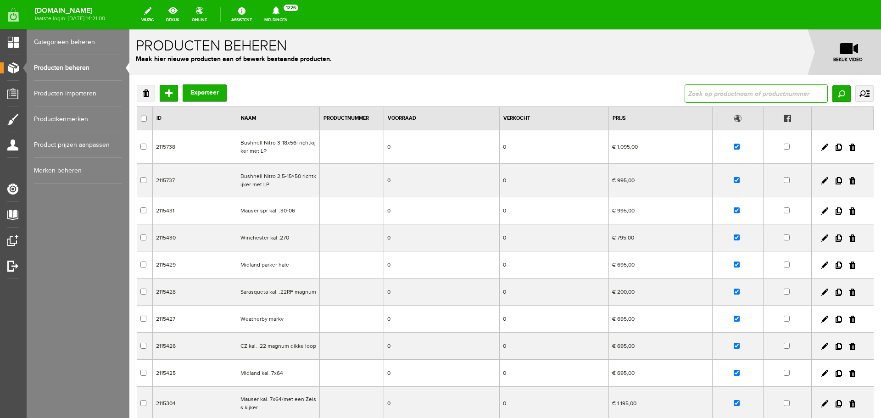
click at [699, 89] on input "text" at bounding box center [755, 93] width 143 height 18
type input "B825"
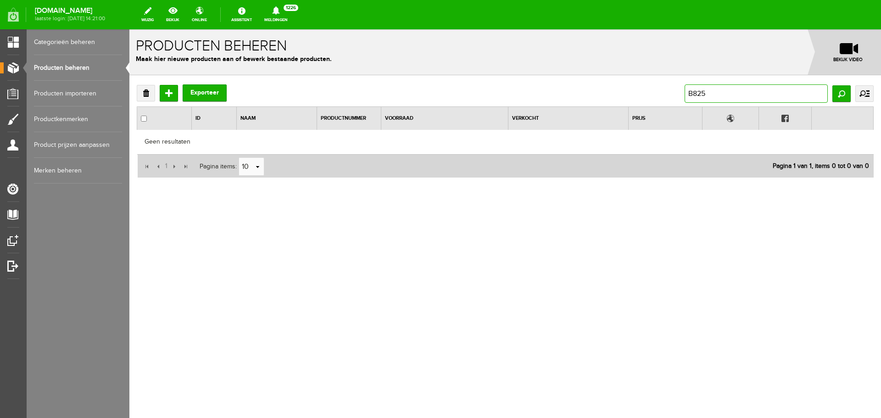
click at [709, 91] on input "B825" at bounding box center [755, 93] width 143 height 18
type input "B"
type input "825"
click at [841, 94] on input "Zoeken" at bounding box center [841, 93] width 18 height 17
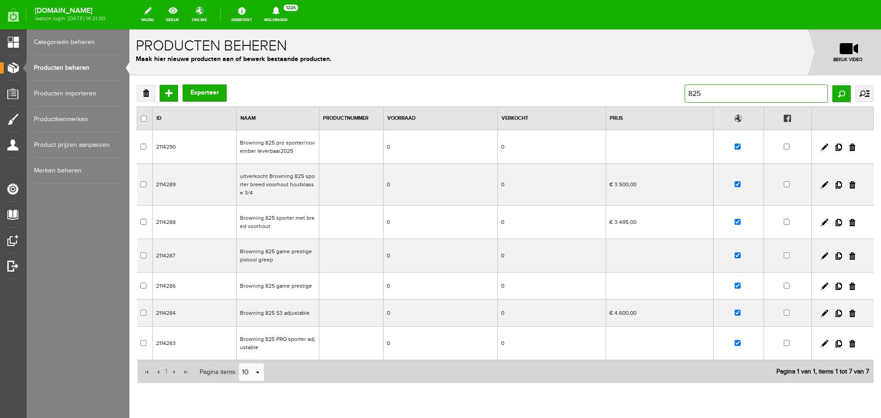
click at [702, 92] on input "825" at bounding box center [755, 93] width 143 height 18
click at [304, 310] on td "Browning 825 S3 adjustable" at bounding box center [277, 312] width 83 height 27
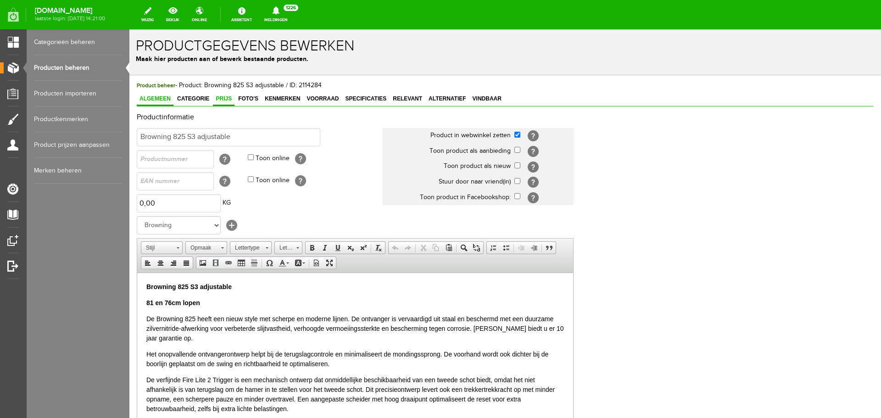
click at [222, 96] on span "Prijs" at bounding box center [224, 98] width 22 height 6
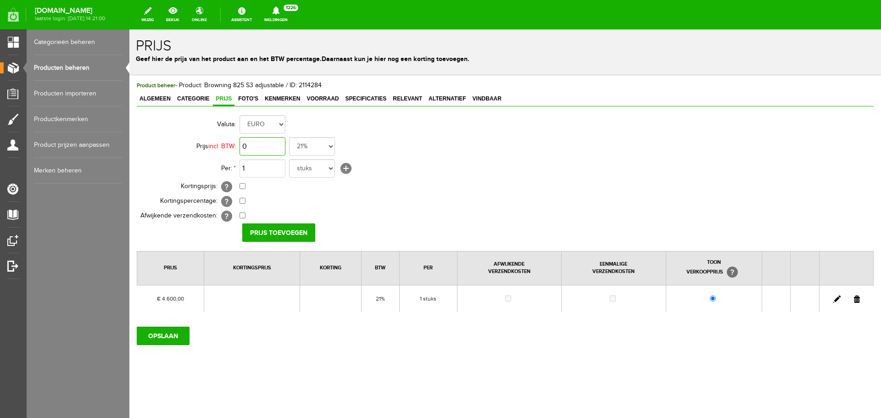
click at [273, 147] on input "0" at bounding box center [262, 146] width 46 height 18
type input "€ 4.600,00"
click at [244, 184] on input "checkbox" at bounding box center [242, 186] width 6 height 6
checkbox input "true"
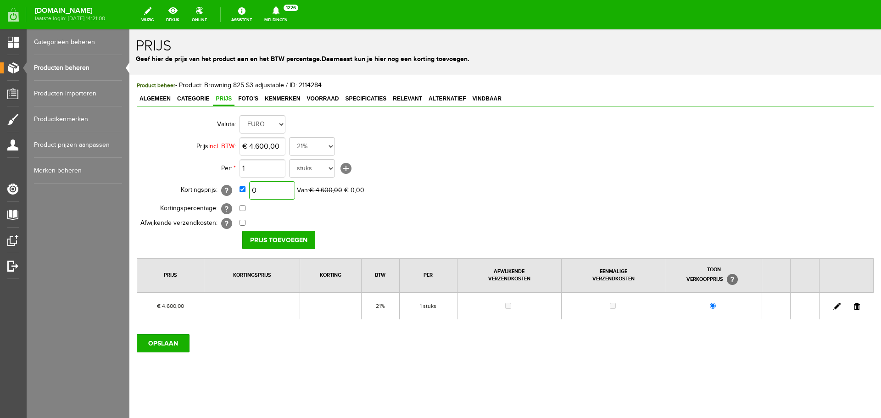
click at [272, 185] on input "0" at bounding box center [272, 190] width 46 height 18
type input "€ 4.400,00"
click at [284, 244] on input "Prijs toevoegen" at bounding box center [278, 240] width 73 height 18
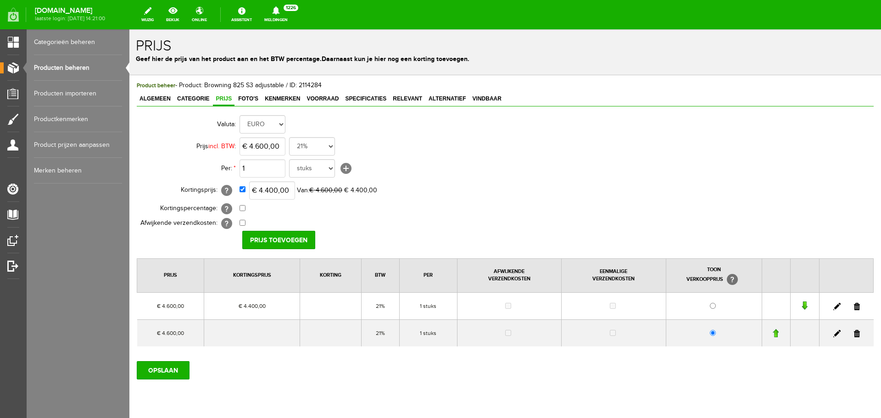
click at [853, 334] on link at bounding box center [856, 333] width 6 height 7
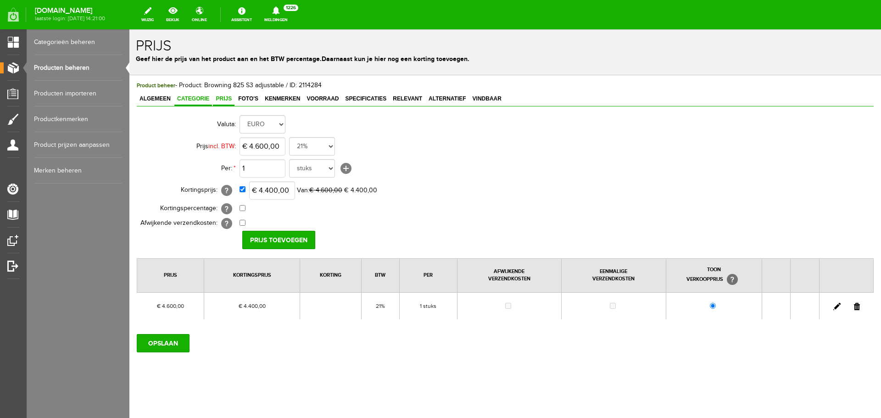
click at [194, 95] on span "Categorie" at bounding box center [193, 98] width 38 height 6
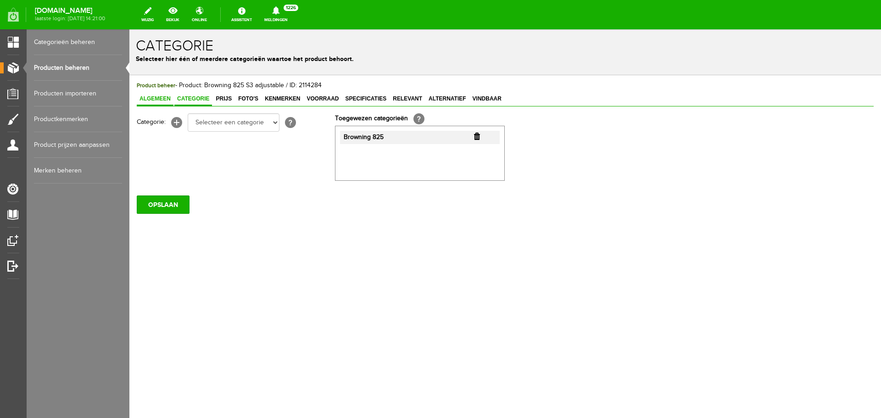
click at [161, 96] on span "Algemeen" at bounding box center [155, 98] width 37 height 6
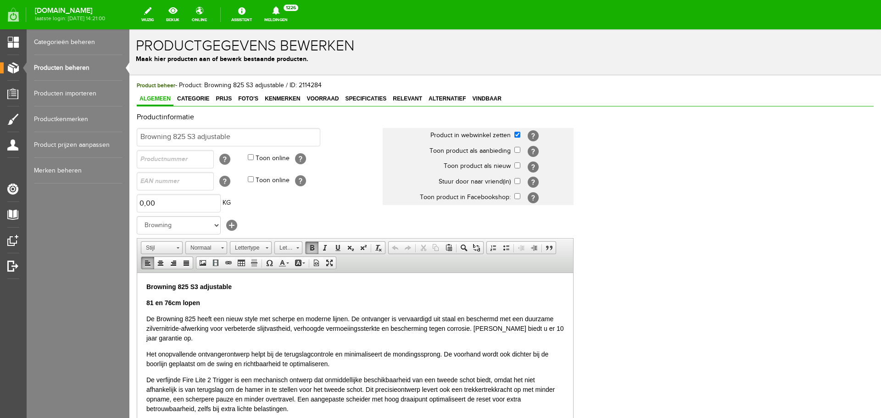
drag, startPoint x: 207, startPoint y: 300, endPoint x: 201, endPoint y: 294, distance: 8.5
click at [207, 300] on p "81 en 76cm lopen" at bounding box center [354, 303] width 417 height 10
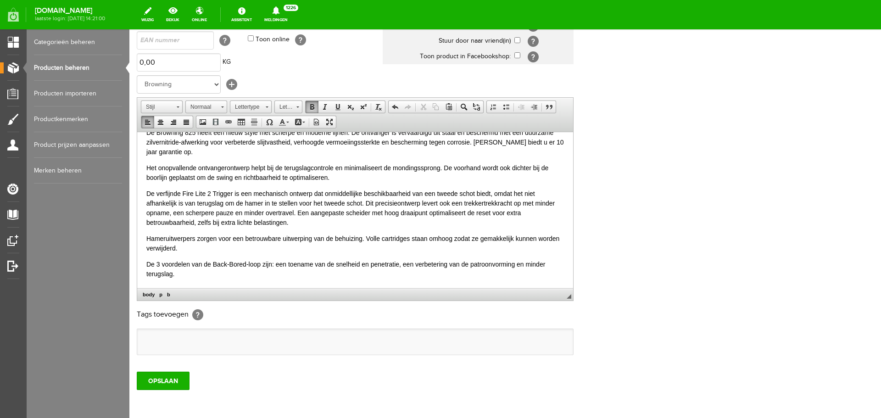
scroll to position [181, 0]
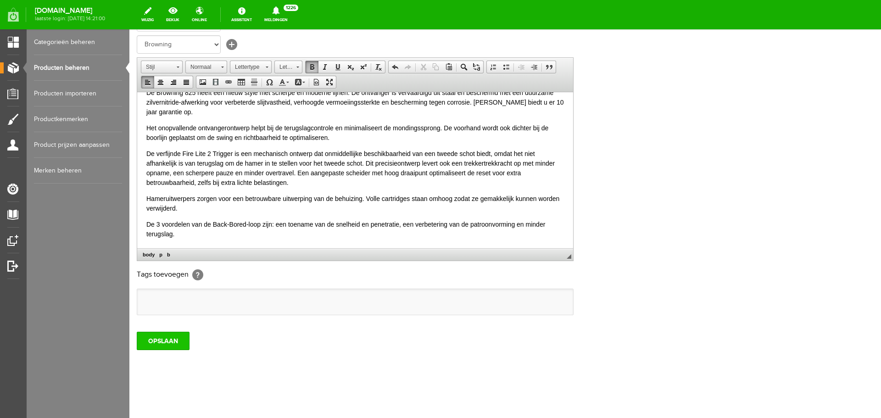
click at [168, 332] on input "OPSLAAN" at bounding box center [163, 341] width 53 height 18
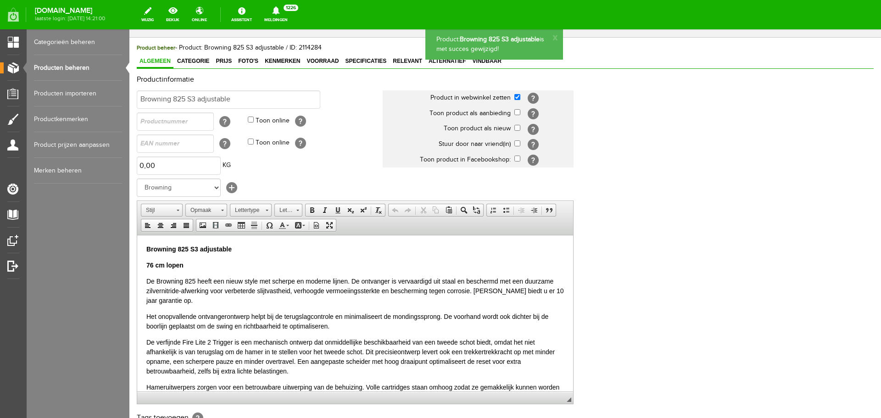
scroll to position [0, 0]
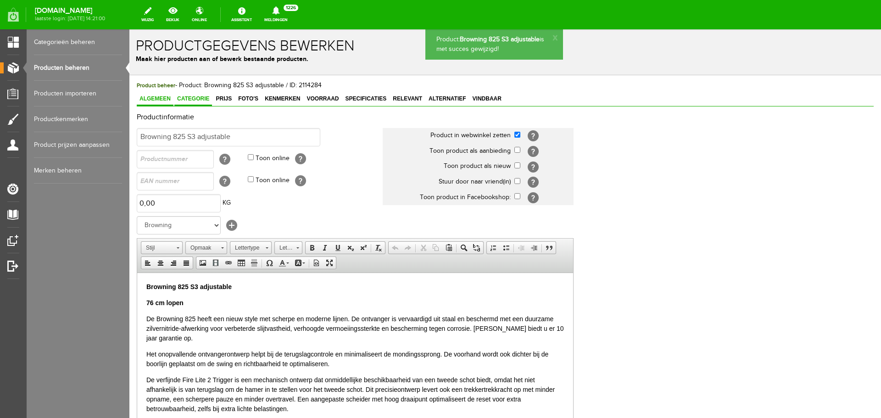
click at [200, 96] on span "Categorie" at bounding box center [193, 98] width 38 height 6
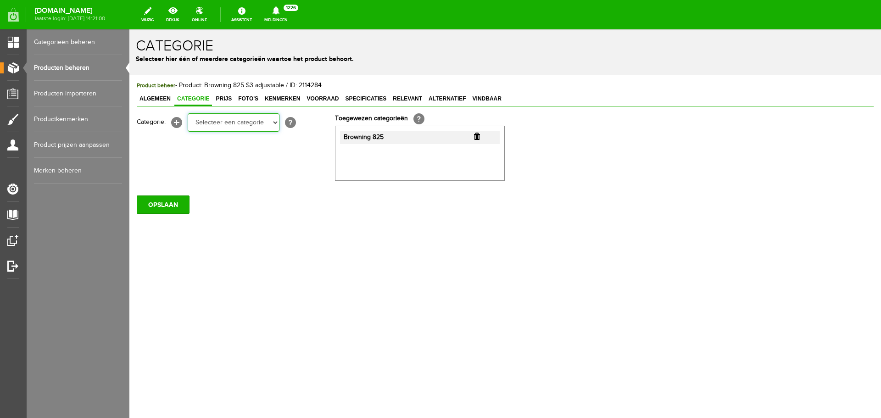
click at [275, 122] on select "Selecteer een categorie Occasions Occasions Choke's Occasions alarmpistolen Occ…" at bounding box center [234, 122] width 92 height 18
select select "282208"
click at [188, 113] on select "Selecteer een categorie Occasions Occasions Choke's Occasions alarmpistolen Occ…" at bounding box center [234, 122] width 92 height 18
click at [177, 206] on input "OPSLAAN" at bounding box center [163, 204] width 53 height 18
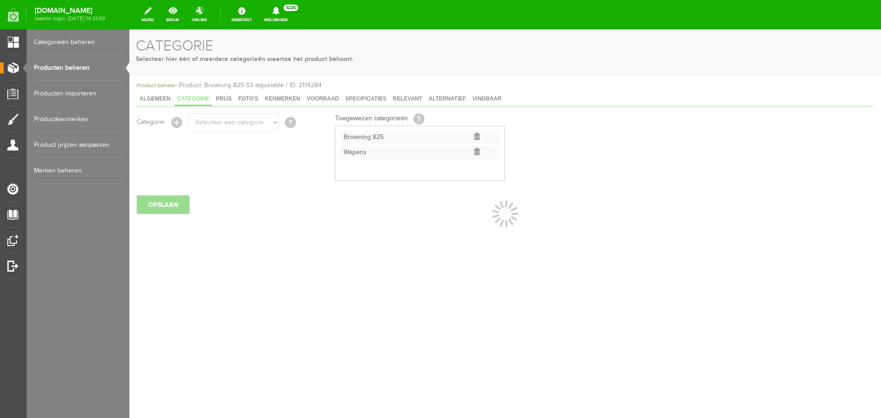
click at [71, 66] on link "Producten beheren" at bounding box center [78, 68] width 88 height 26
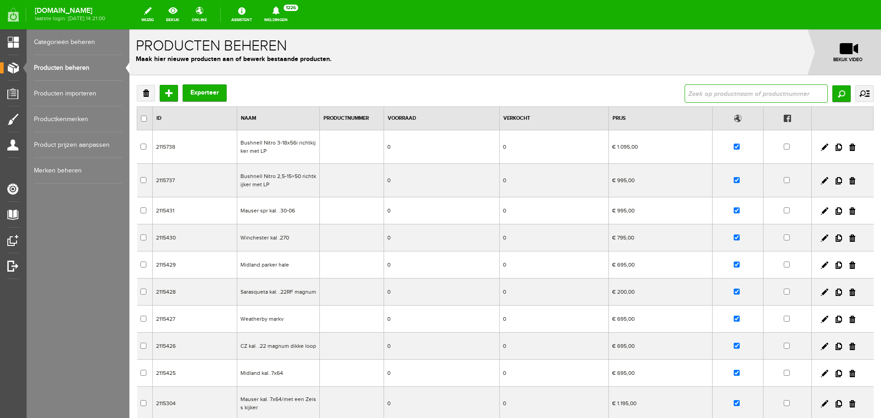
click at [691, 90] on input "text" at bounding box center [755, 93] width 143 height 18
type input "b"
type input "pro master"
click at [837, 94] on input "Zoeken" at bounding box center [841, 93] width 18 height 17
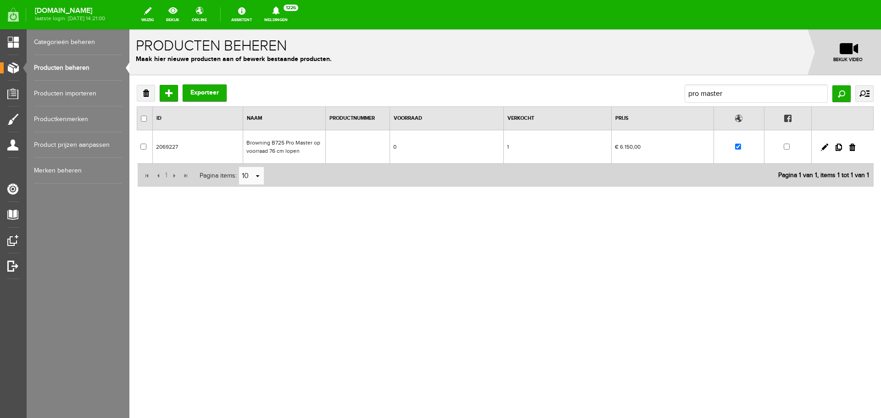
click at [427, 149] on td "0" at bounding box center [447, 146] width 114 height 33
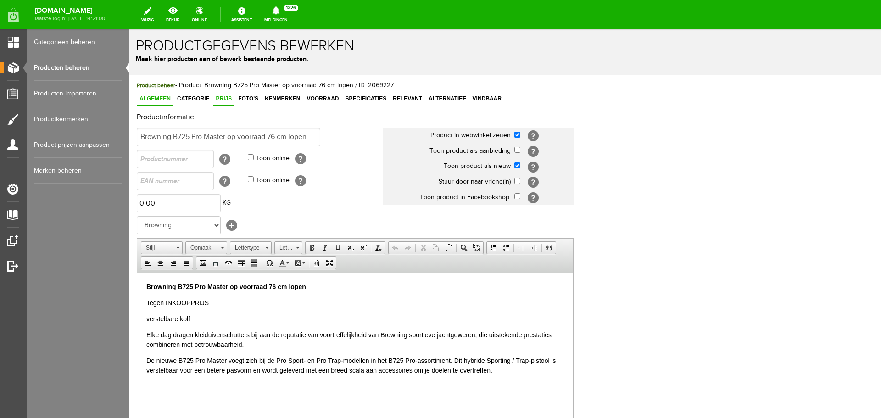
click at [229, 99] on span "Prijs" at bounding box center [224, 98] width 22 height 6
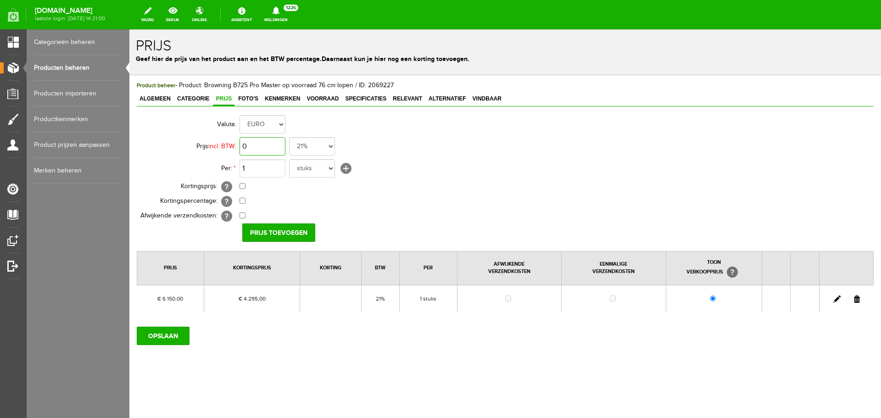
click at [272, 148] on input "0" at bounding box center [262, 146] width 46 height 18
type input "€ 6.150,00"
click at [244, 185] on input "checkbox" at bounding box center [242, 186] width 6 height 6
checkbox input "true"
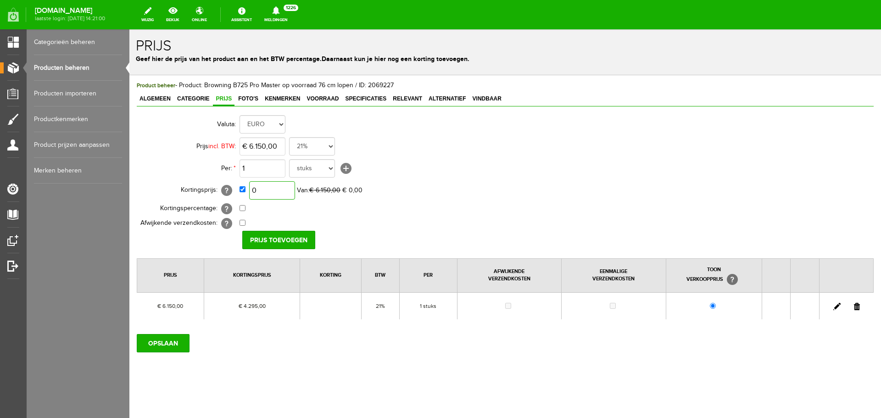
click at [283, 190] on input "0" at bounding box center [272, 190] width 46 height 18
type input "€ 3.795,00"
drag, startPoint x: 472, startPoint y: 147, endPoint x: 475, endPoint y: 156, distance: 9.6
click at [472, 150] on td "€ 6.150,00 21% 19% 18% 9% 6% 0%" at bounding box center [408, 146] width 338 height 22
click at [188, 340] on input "OPSLAAN" at bounding box center [163, 343] width 53 height 18
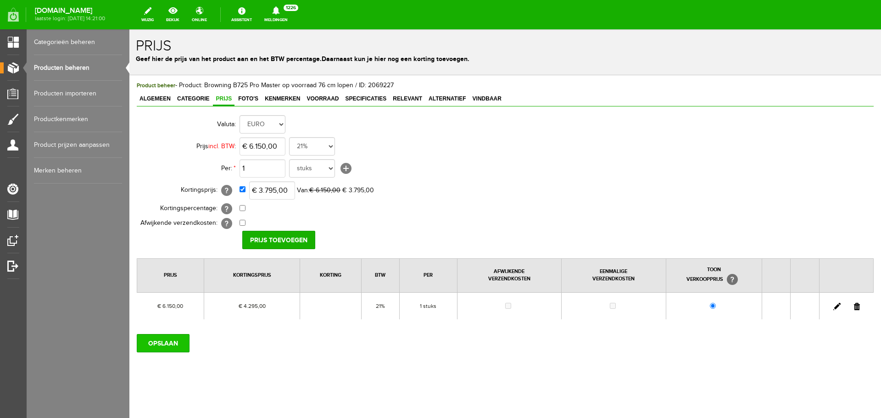
click at [162, 343] on input "OPSLAAN" at bounding box center [163, 343] width 53 height 18
